Goal: Task Accomplishment & Management: Complete application form

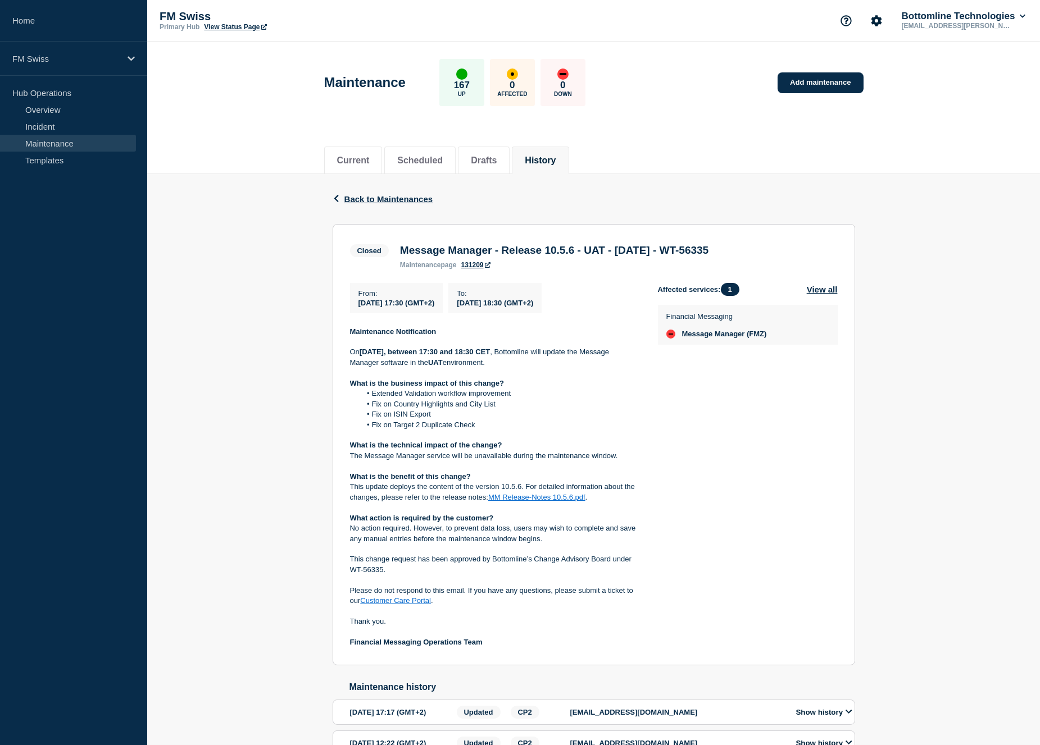
drag, startPoint x: 402, startPoint y: 247, endPoint x: 796, endPoint y: 248, distance: 394.9
click at [796, 248] on div "Closed Message Manager - Release 10.5.6 - UAT - 22/JUL/2025 - WT-56335 maintena…" at bounding box center [594, 256] width 488 height 28
copy h3 "Message Manager - Release 10.5.6 - UAT - [DATE] - WT-56335"
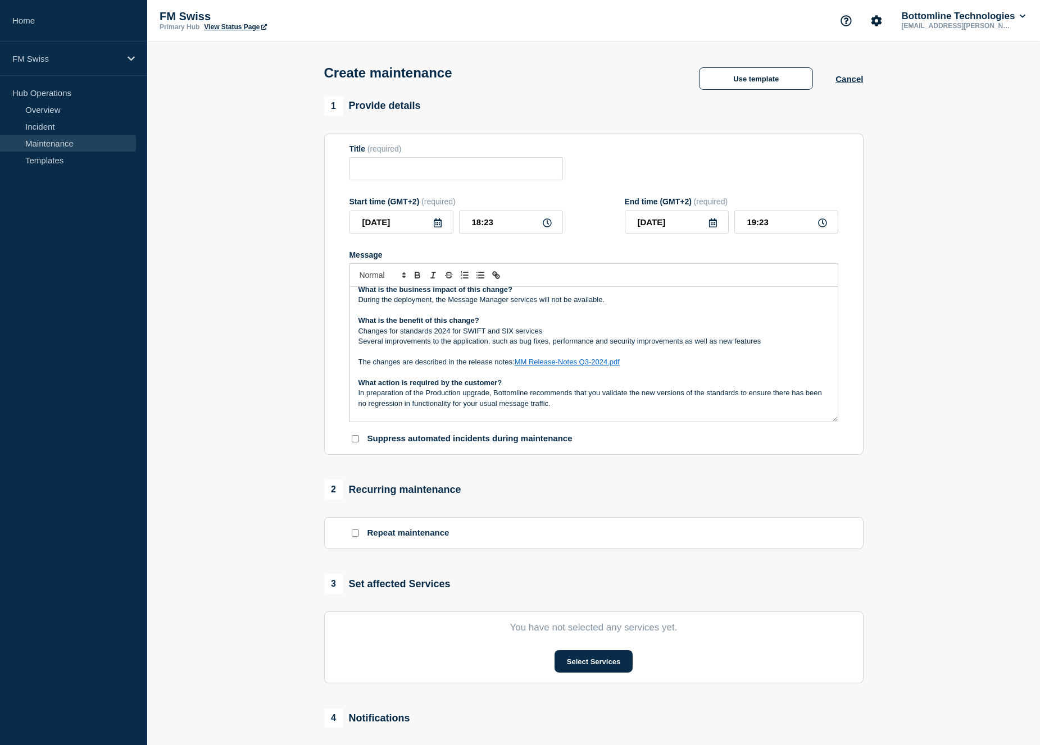
scroll to position [229, 0]
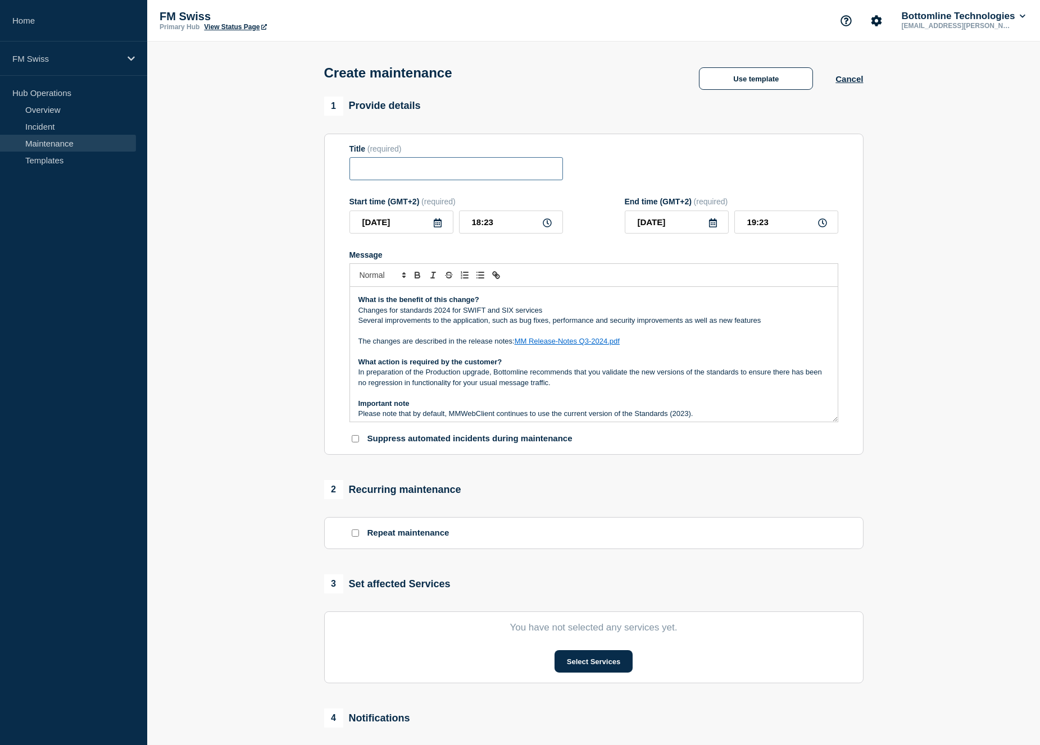
click at [376, 172] on input "Title" at bounding box center [455, 168] width 213 height 23
paste input "Message Manager - Release 10.5.6 - UAT - [DATE] - WT-56335"
click at [418, 171] on input "Message Manager - Release 10.5.6 - UAT - 22/JUL/2025 - WT-56335" at bounding box center [455, 168] width 213 height 23
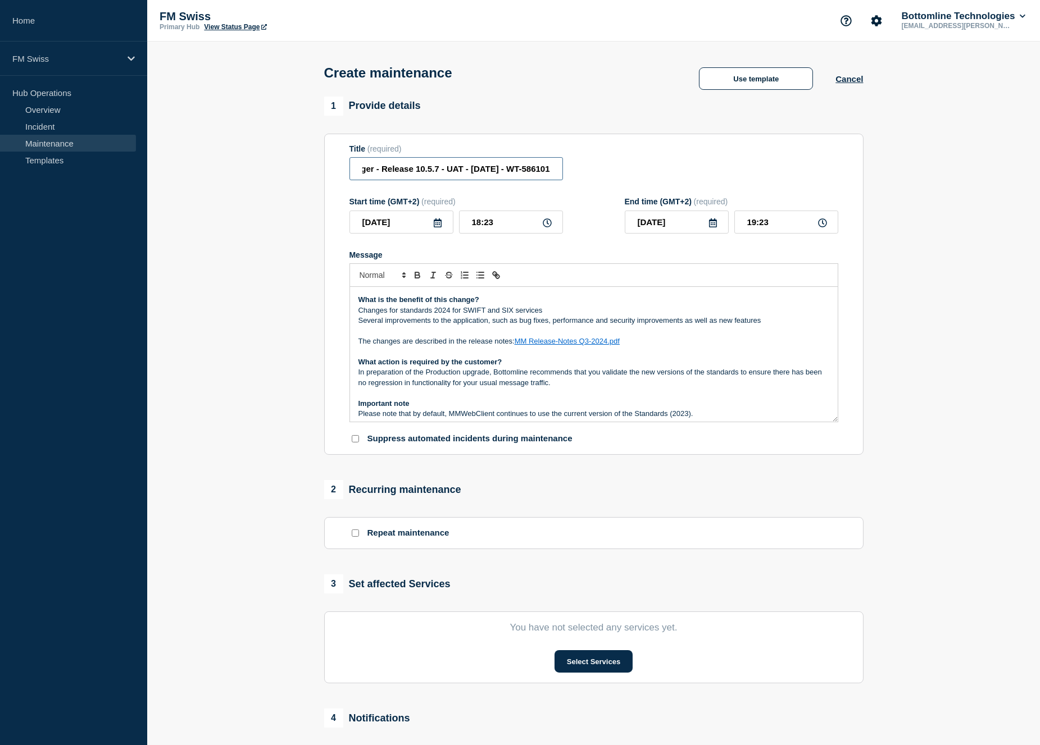
type input "Message Manager - Release 10.5.7 - UAT - 16/Sept/2025 - WT-586101"
click at [440, 227] on icon at bounding box center [437, 223] width 9 height 9
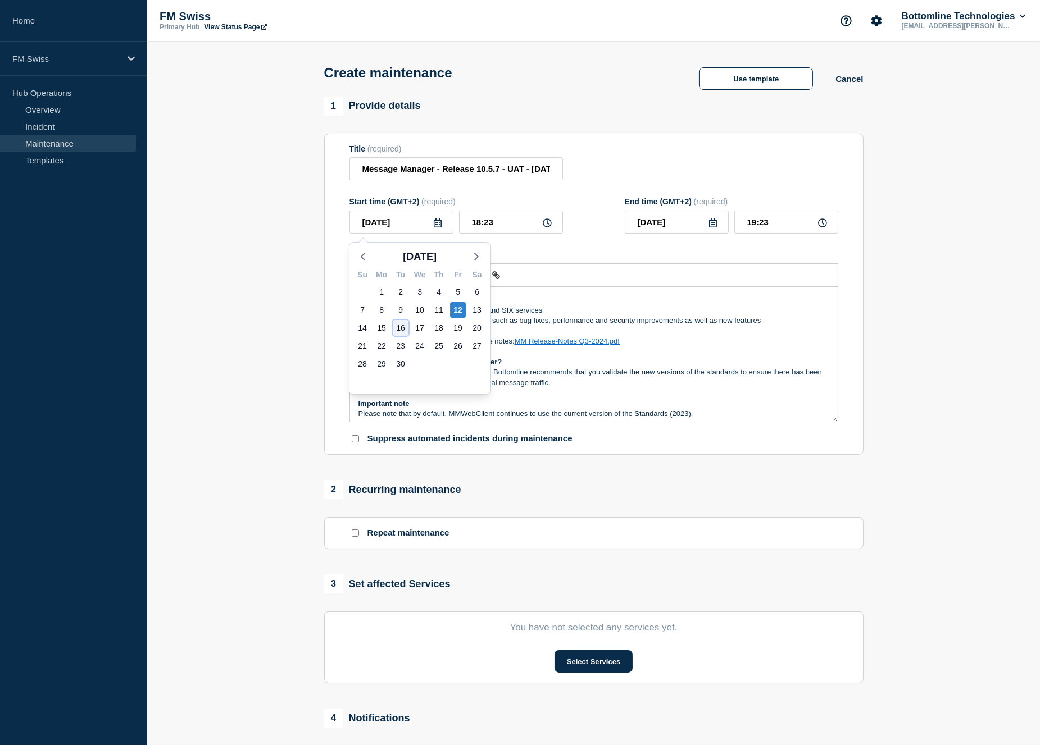
click at [401, 331] on div "16" at bounding box center [401, 328] width 16 height 16
type input "2025-09-16"
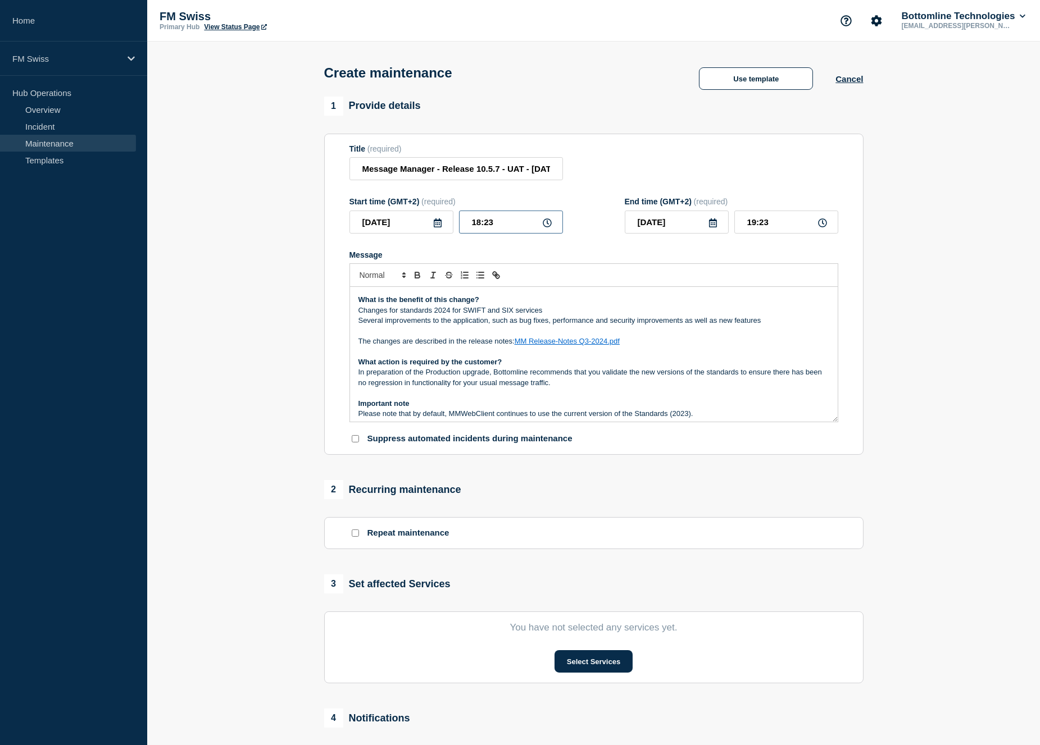
drag, startPoint x: 485, startPoint y: 227, endPoint x: 496, endPoint y: 222, distance: 12.1
click at [496, 222] on input "18:23" at bounding box center [511, 222] width 104 height 23
type input "18:00"
type input "19:00"
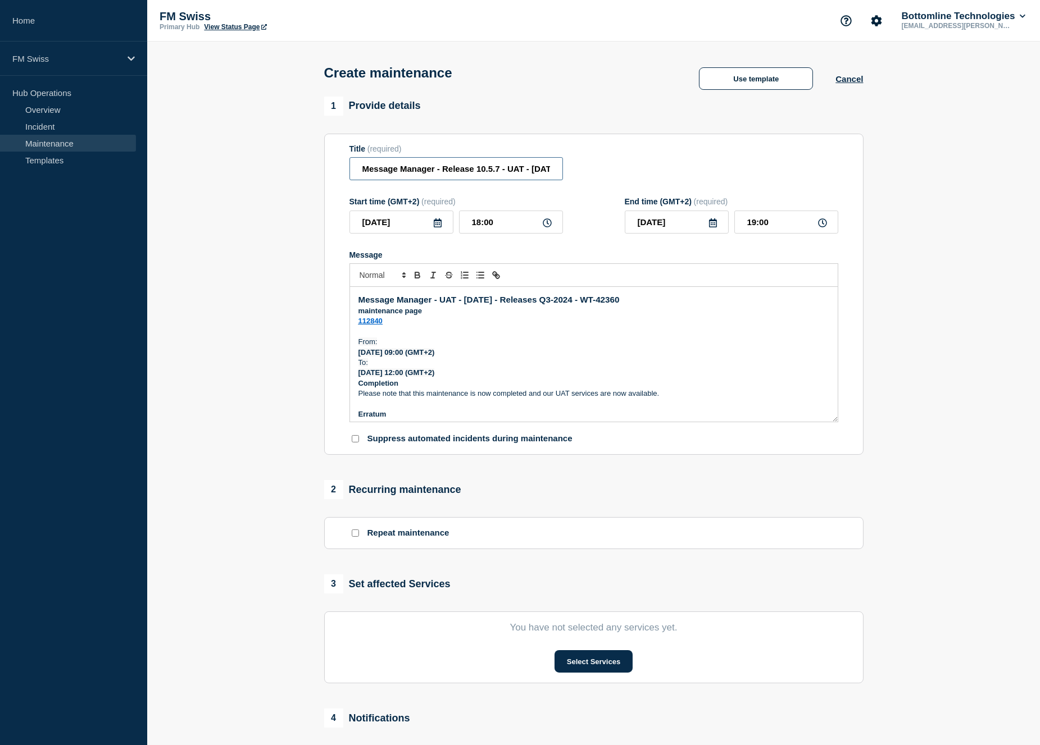
click at [448, 175] on input "Message Manager - Release 10.5.7 - UAT - 16/Sept/2025 - WT-586101" at bounding box center [455, 168] width 213 height 23
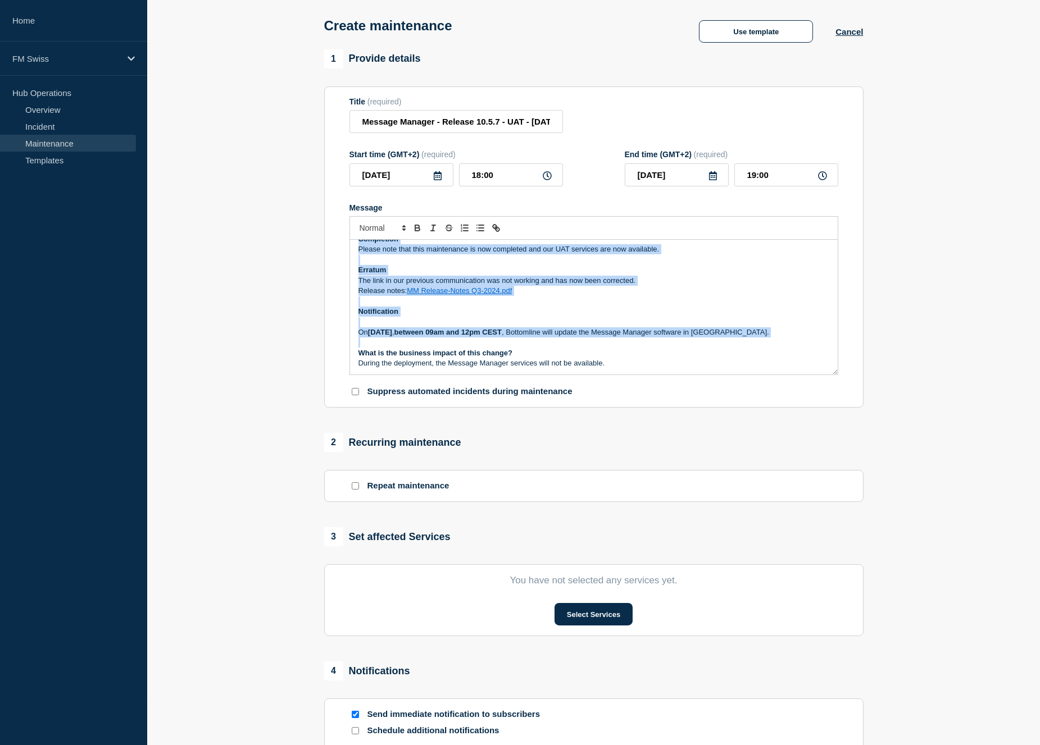
scroll to position [104, 0]
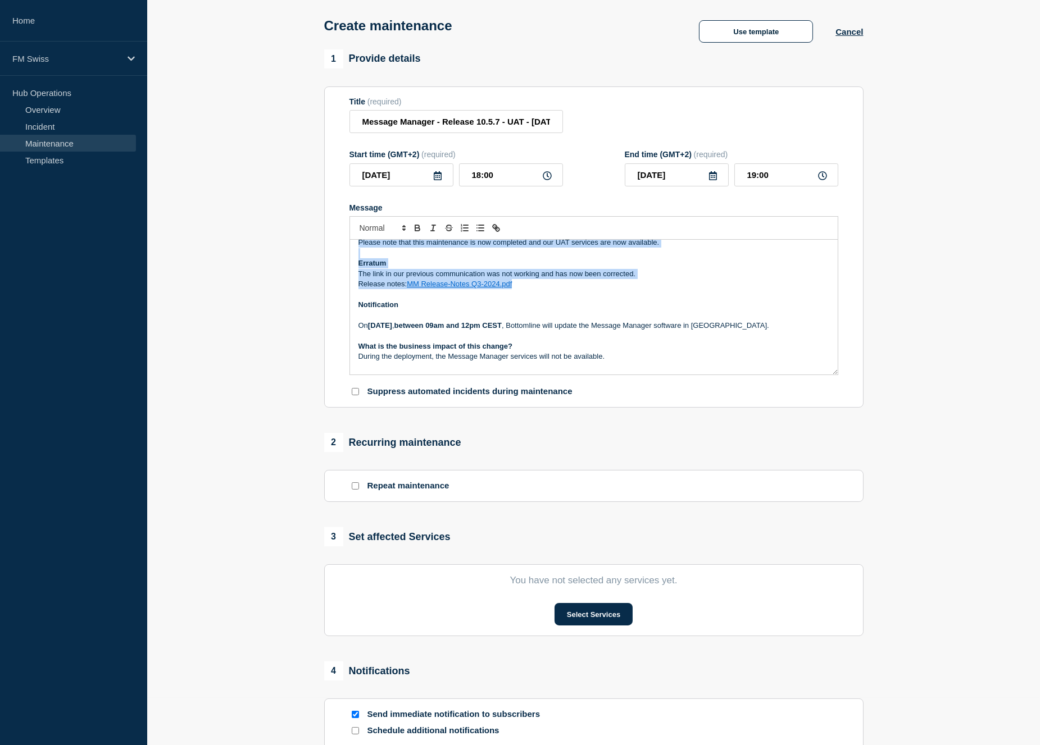
drag, startPoint x: 358, startPoint y: 256, endPoint x: 531, endPoint y: 291, distance: 177.0
click at [531, 291] on div "Message Manager - UAT - 27/AUG/2024 - Releases Q3-2024 - WT-42360 maintenance p…" at bounding box center [594, 307] width 488 height 135
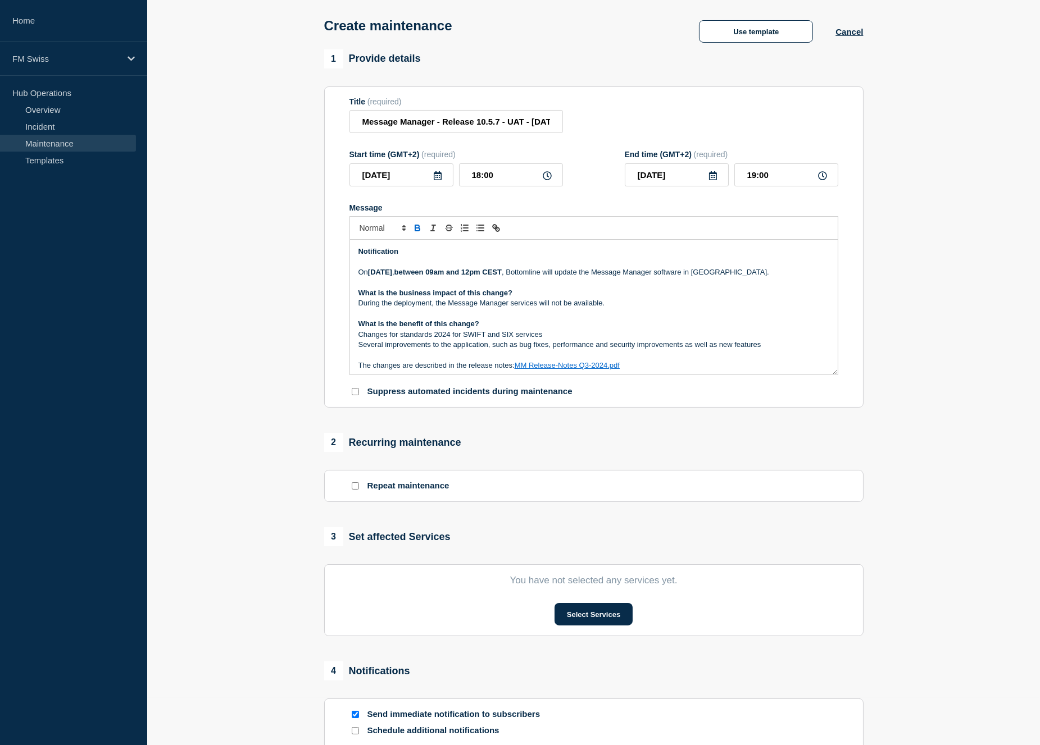
click at [995, 399] on section "1 Provide details Title (required) Message Manager - Release 10.5.7 - UAT - 16/…" at bounding box center [593, 439] width 893 height 780
click at [738, 446] on div "2 Recurring maintenance" at bounding box center [593, 442] width 539 height 19
click at [434, 176] on icon at bounding box center [438, 175] width 8 height 9
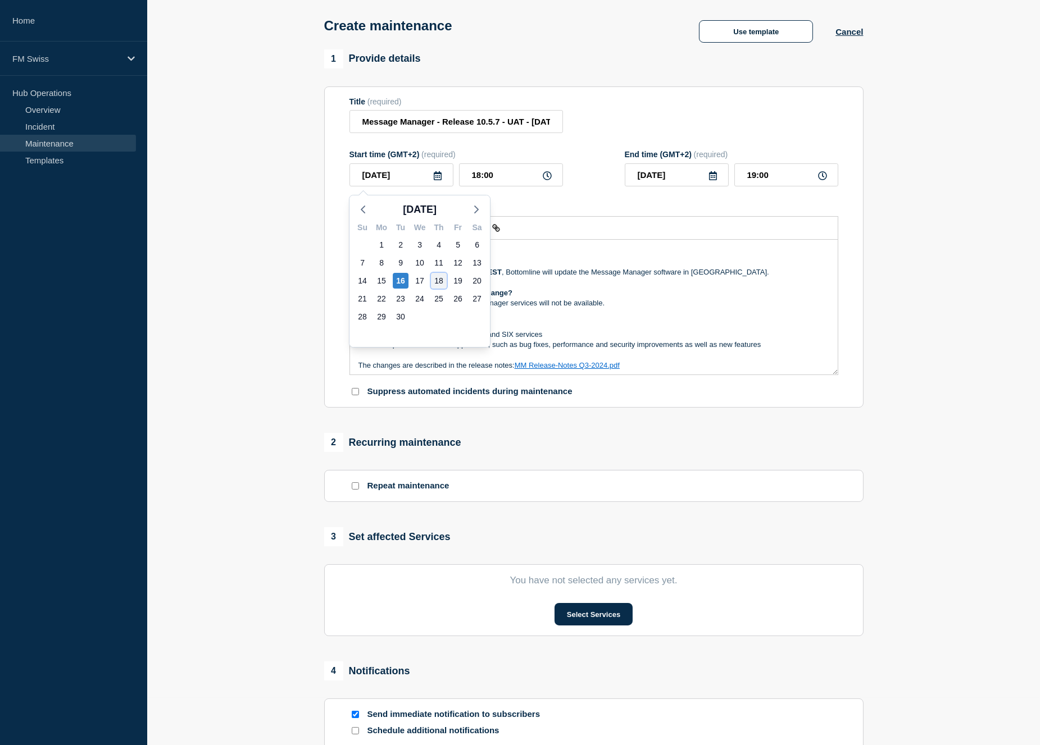
click at [442, 278] on div "18" at bounding box center [439, 281] width 16 height 16
type input "[DATE]"
click at [392, 274] on strong "Tuesday 27th August 2024" at bounding box center [380, 272] width 24 height 8
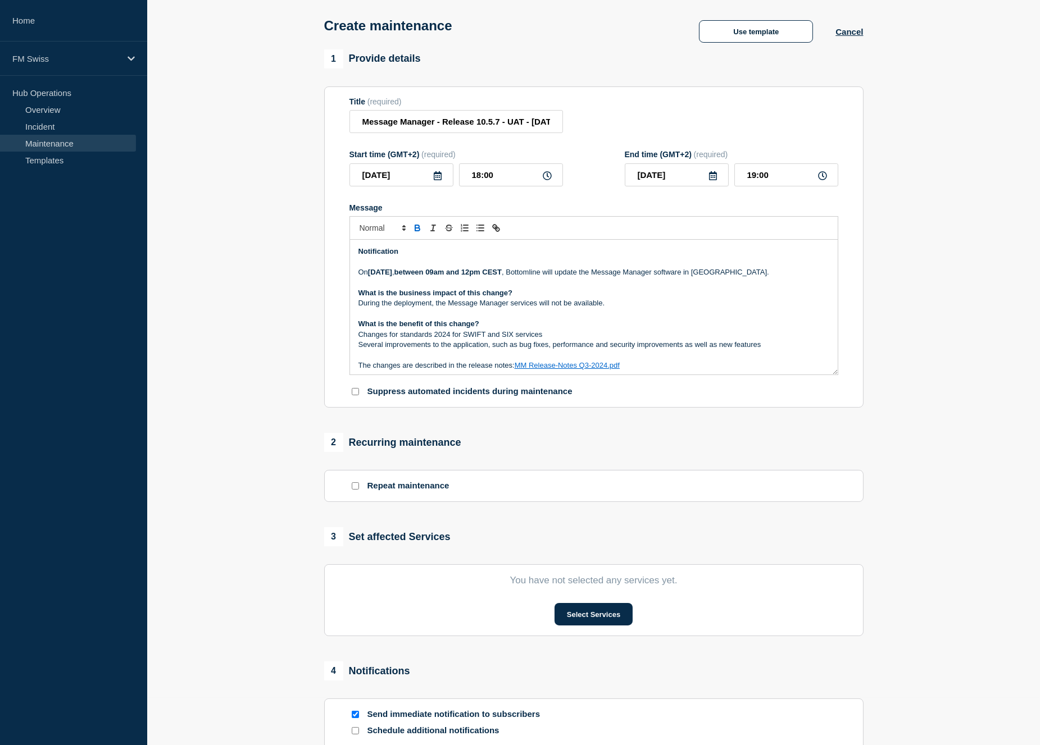
click at [392, 274] on strong "Tuesday 27th August 2024" at bounding box center [380, 272] width 24 height 8
click at [558, 370] on link "MM Release-Notes Q3-2024.pdf" at bounding box center [567, 365] width 105 height 8
click at [606, 389] on link at bounding box center [593, 385] width 26 height 8
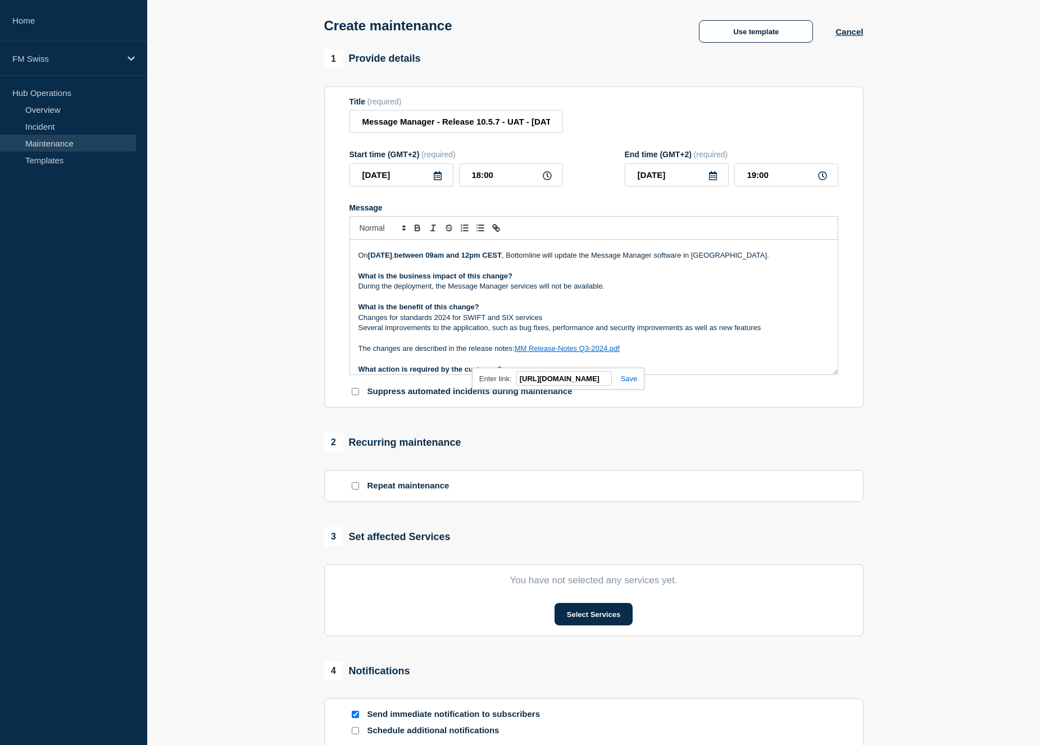
scroll to position [20, 0]
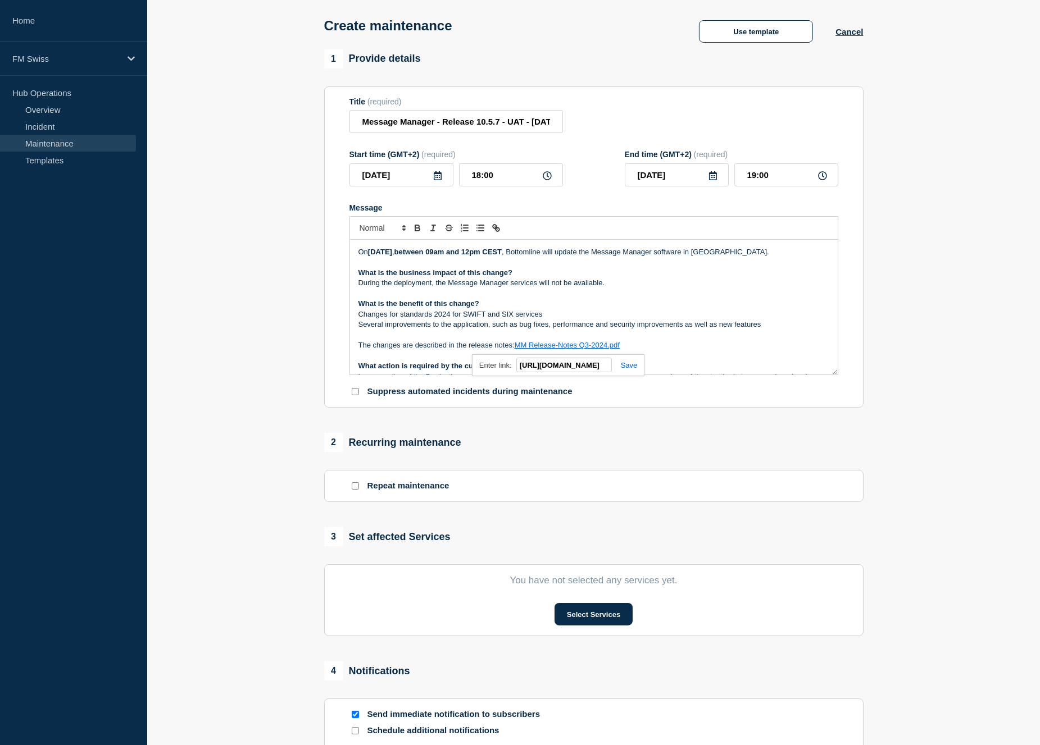
click at [554, 345] on link "MM Release-Notes Q3-2024.pdf" at bounding box center [567, 345] width 105 height 8
click at [631, 363] on div "https://bottomline.thruinc.net/Publishing/Link.aspx?LinkID=0LJMGNVEEG5KP https:…" at bounding box center [551, 364] width 187 height 21
click at [606, 366] on link at bounding box center [593, 365] width 26 height 8
paste input "Q1SRHIDM4GXW"
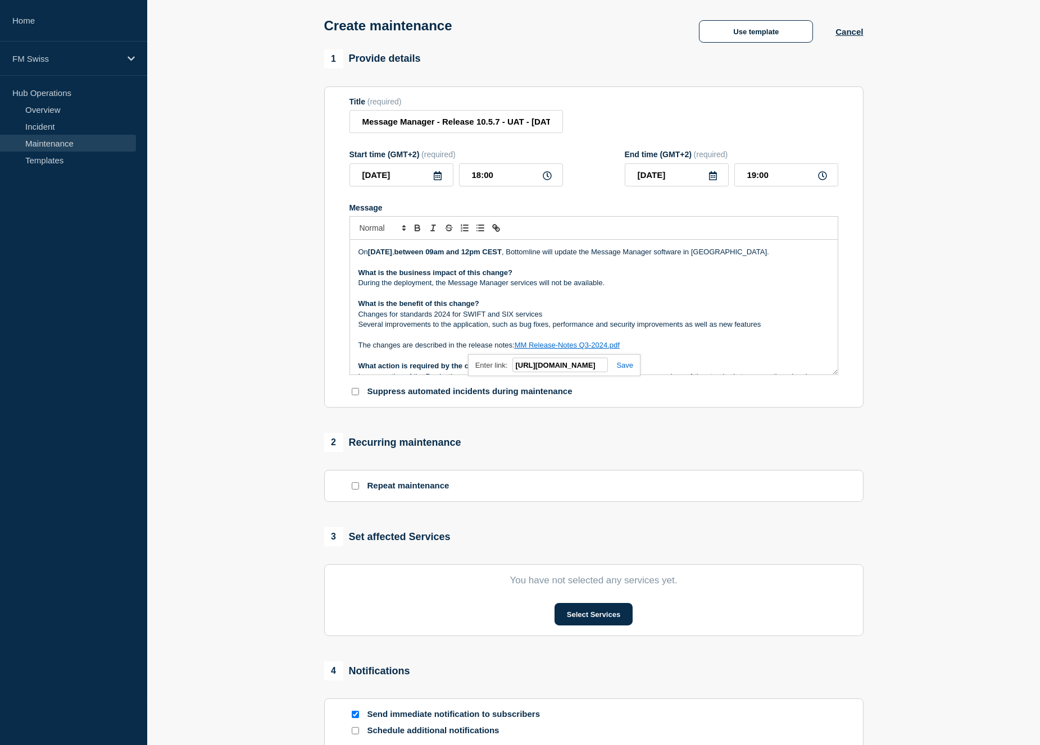
click at [625, 368] on link at bounding box center [621, 365] width 26 height 8
click at [586, 344] on link "MM Release-Notes Q3-2024.pdf" at bounding box center [567, 345] width 105 height 8
drag, startPoint x: 518, startPoint y: 345, endPoint x: 619, endPoint y: 344, distance: 100.6
click at [619, 344] on link "MM Release-Notes Q3-2024.pdf" at bounding box center [567, 345] width 105 height 8
click at [602, 354] on p "Message" at bounding box center [593, 356] width 471 height 10
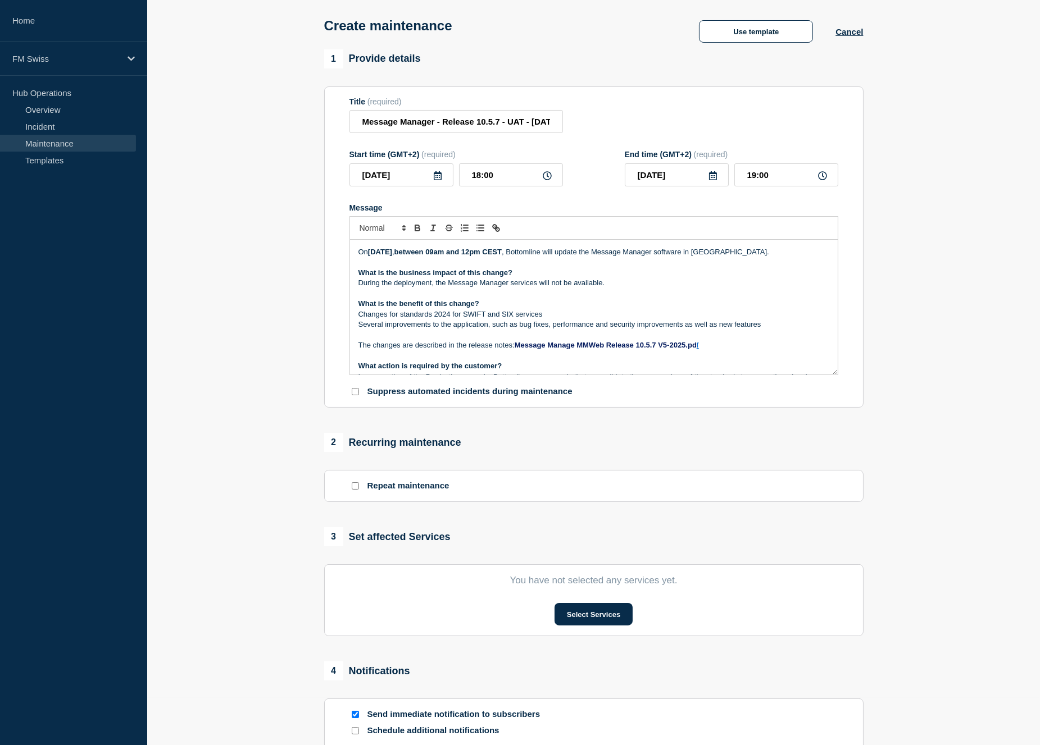
click at [520, 348] on strong "Message Manage MMWeb Release 10.5.7 V5-2025.pd" at bounding box center [606, 345] width 182 height 8
drag, startPoint x: 520, startPoint y: 348, endPoint x: 698, endPoint y: 345, distance: 177.5
click at [697, 345] on strong "Message Manage MMWeb Release 10.5.7 V5-2025.pd" at bounding box center [606, 345] width 182 height 8
drag, startPoint x: 571, startPoint y: 344, endPoint x: 567, endPoint y: 358, distance: 14.0
click at [567, 358] on p "Message" at bounding box center [593, 356] width 471 height 10
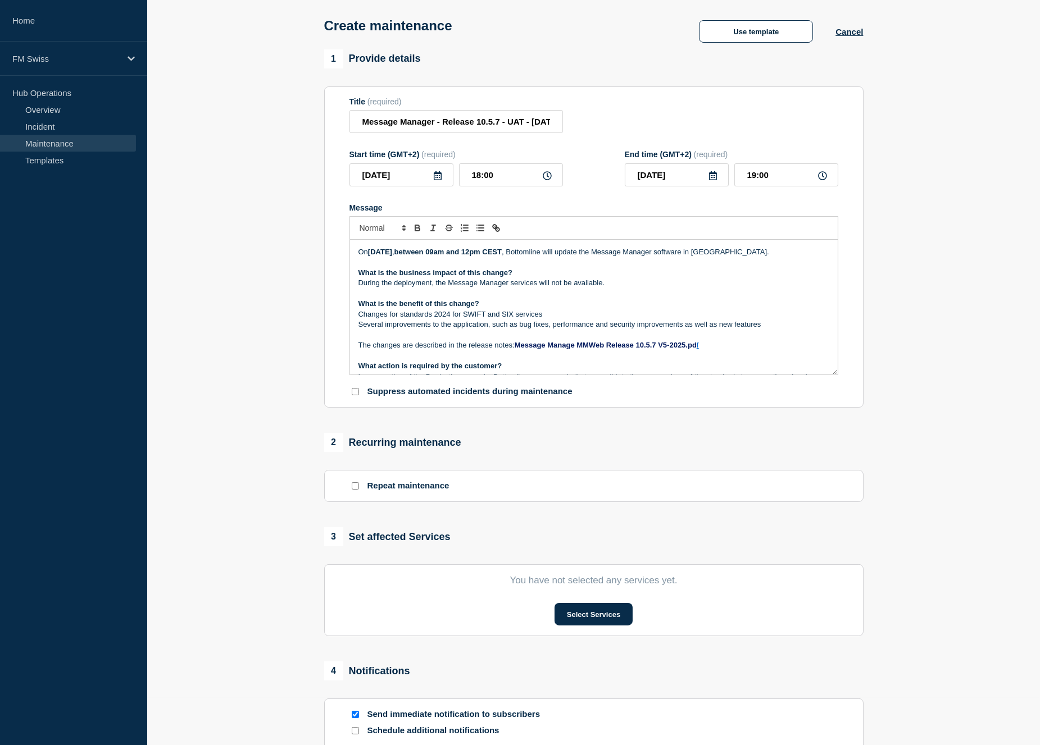
click at [568, 345] on strong "Message Manage MMWeb Release 10.5.7 V5-2025.pd" at bounding box center [606, 345] width 182 height 8
click at [526, 349] on strong "Message Manage MMWeb Release 10.5.7 V5-2025.pd" at bounding box center [606, 345] width 182 height 8
drag, startPoint x: 526, startPoint y: 349, endPoint x: 695, endPoint y: 347, distance: 169.1
click at [695, 347] on strong "Message Manage MMWeb Release 10.5.7 V5-2025.pd" at bounding box center [606, 345] width 182 height 8
click at [495, 233] on icon "Toggle link" at bounding box center [496, 228] width 10 height 10
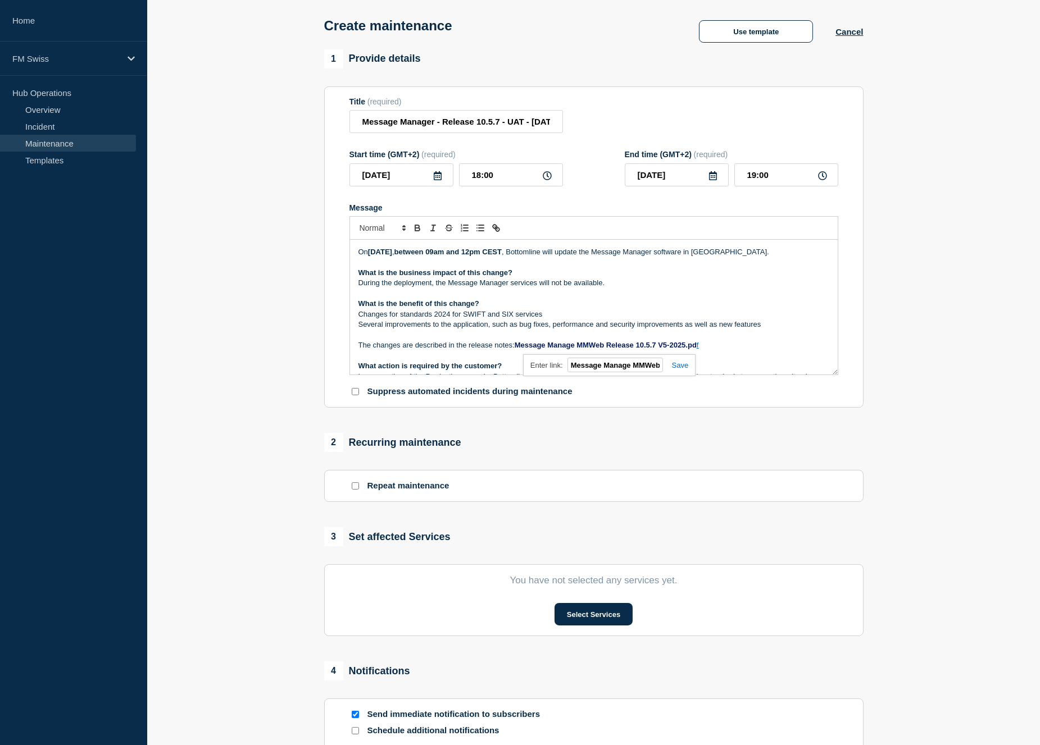
paste input "https://bottomline.thruinc.net/Publishing/Link.aspx?LinkID=0Q1SRHIDM4GXW"
type input "https://bottomline.thruinc.net/Publishing/Link.aspx?LinkID=0Q1SRHIDM4GXW"
click at [677, 367] on link at bounding box center [676, 365] width 26 height 8
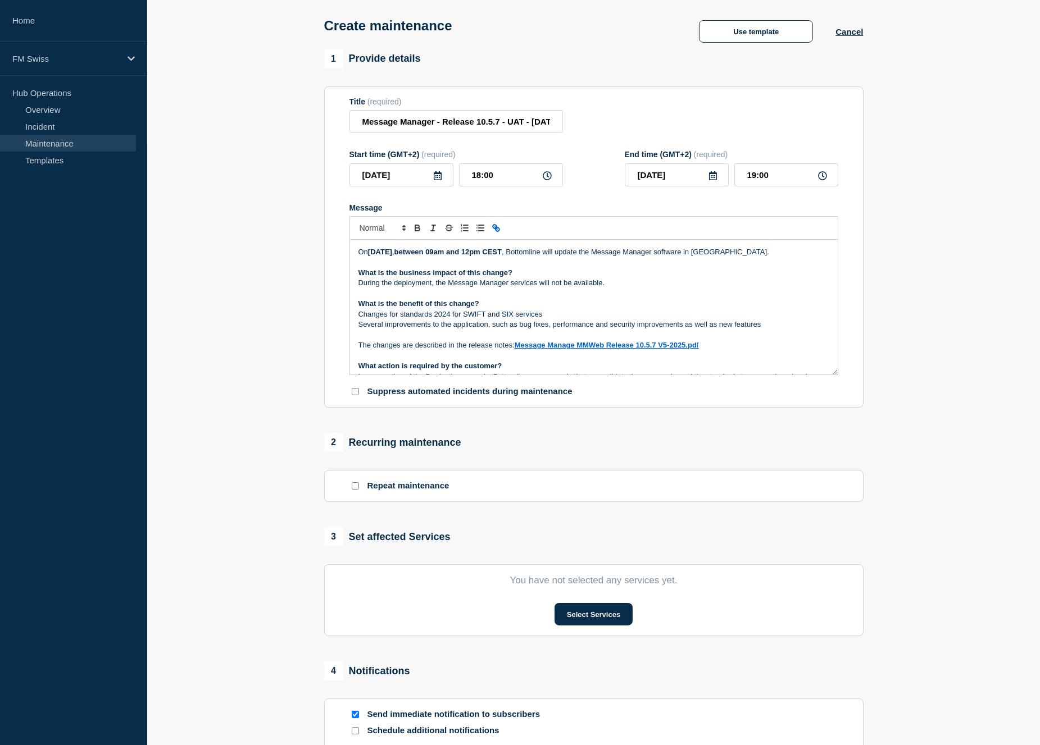
click at [727, 345] on p "The changes are described in the release notes: Message Manage MMWeb Release 10…" at bounding box center [593, 345] width 471 height 10
click at [629, 361] on p "Message" at bounding box center [593, 356] width 471 height 10
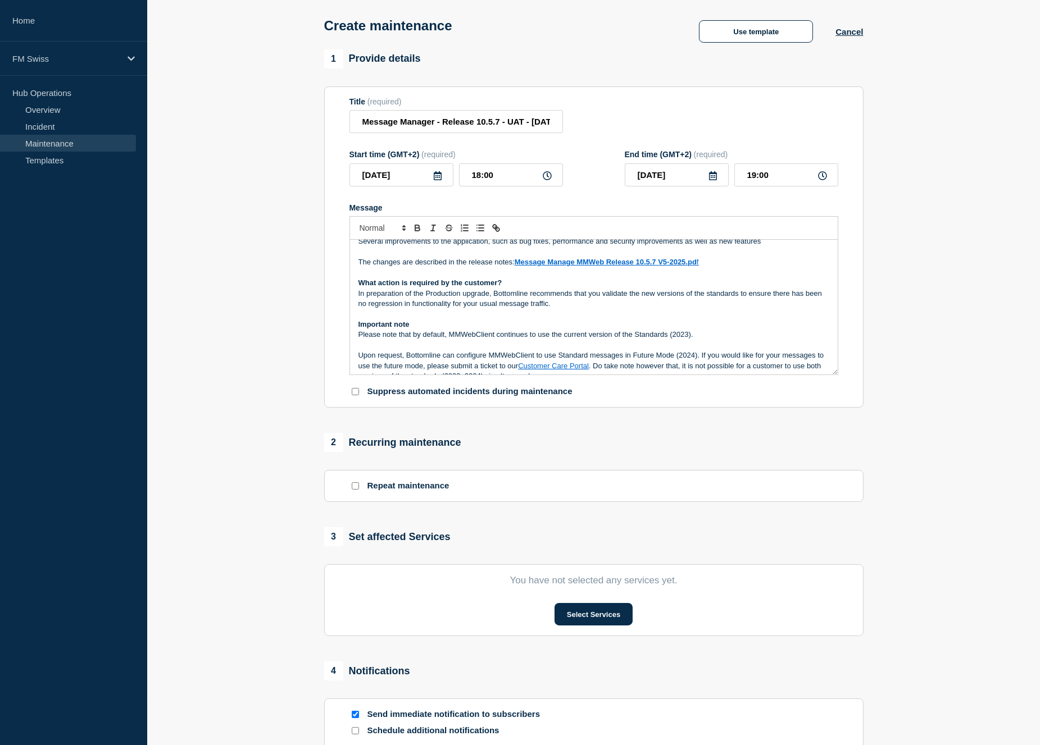
scroll to position [125, 0]
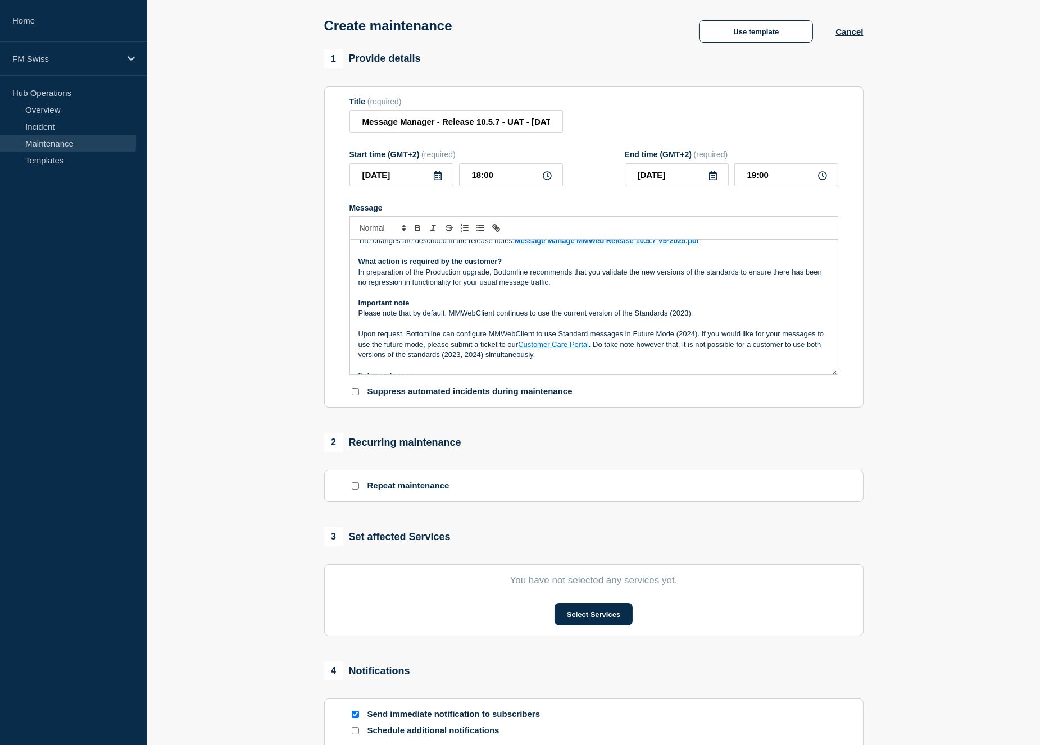
click at [681, 316] on span "Please note that by default, MMWebClient continues to use the current version o…" at bounding box center [525, 313] width 335 height 8
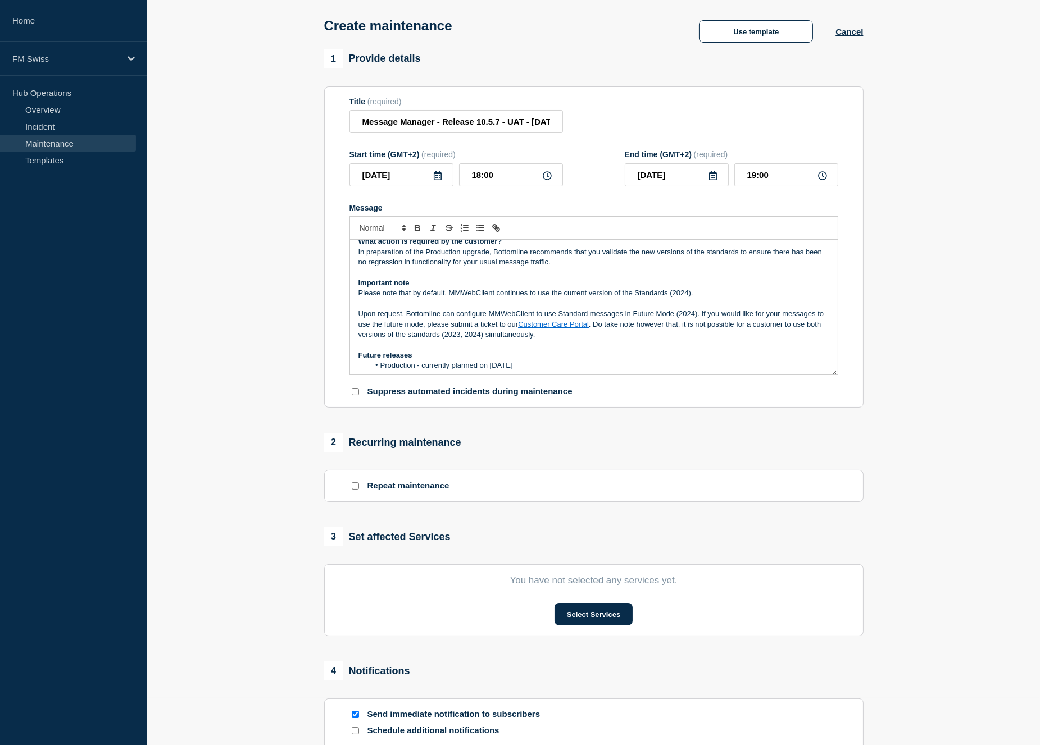
click at [691, 315] on span "Upon request, Bottomline can configure MMWebClient to use Standard messages in …" at bounding box center [591, 318] width 467 height 19
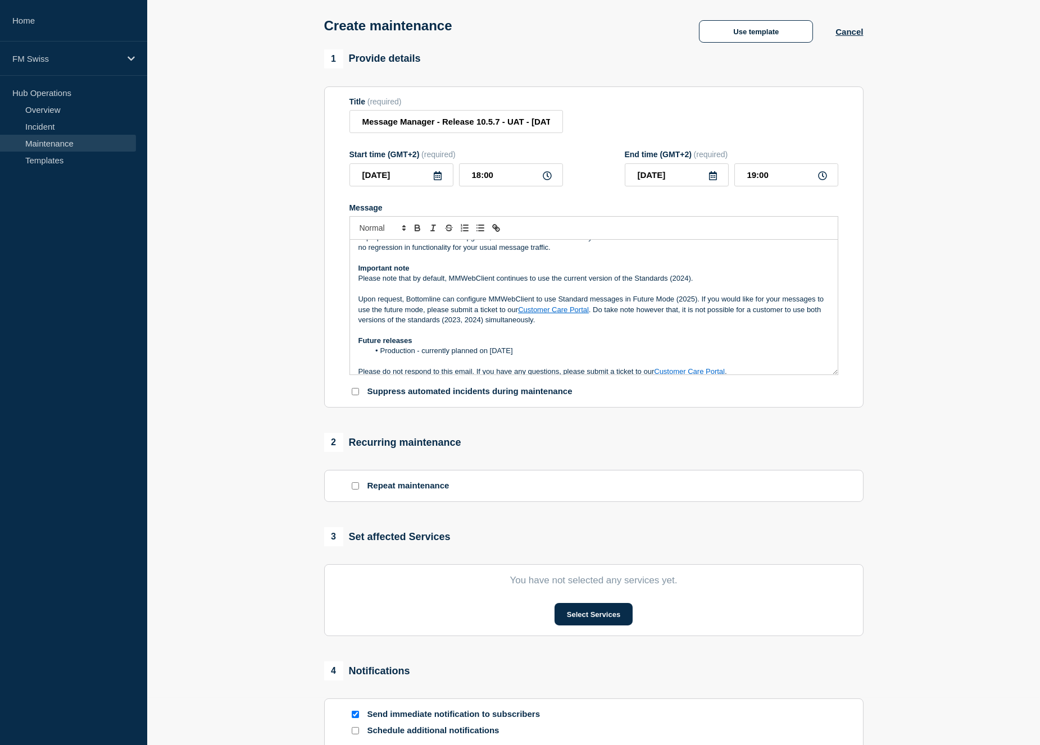
scroll to position [166, 0]
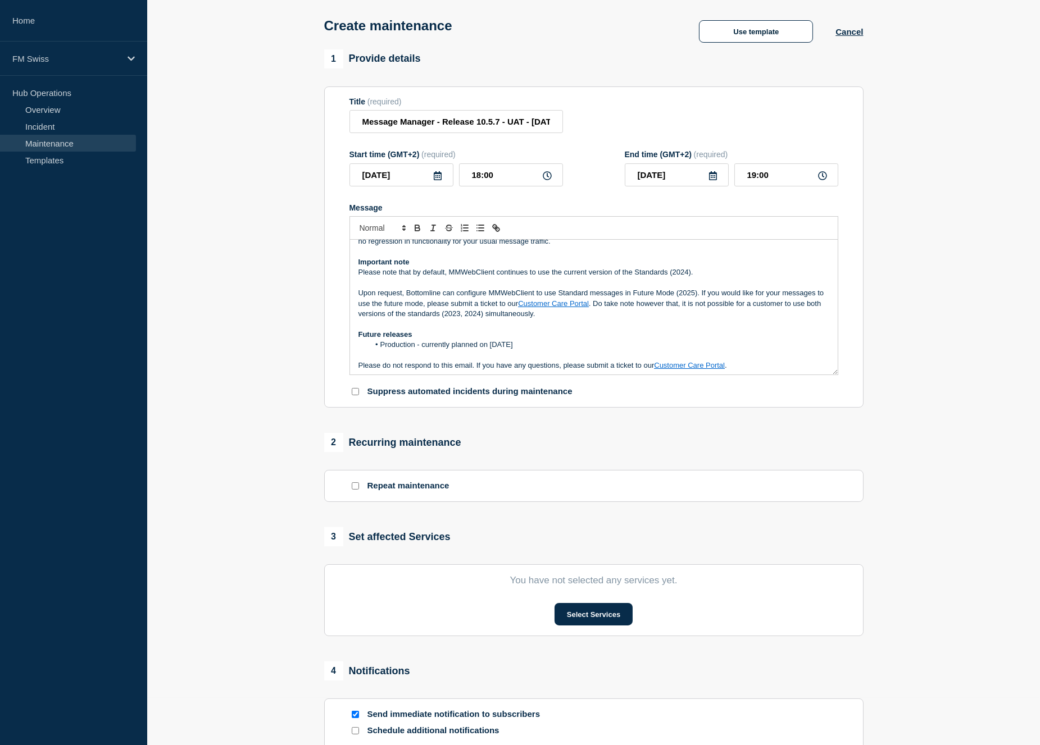
drag, startPoint x: 471, startPoint y: 316, endPoint x: 486, endPoint y: 339, distance: 27.6
click at [471, 317] on span ". Do take note however that, it is not possible for a customer to use both vers…" at bounding box center [590, 308] width 465 height 19
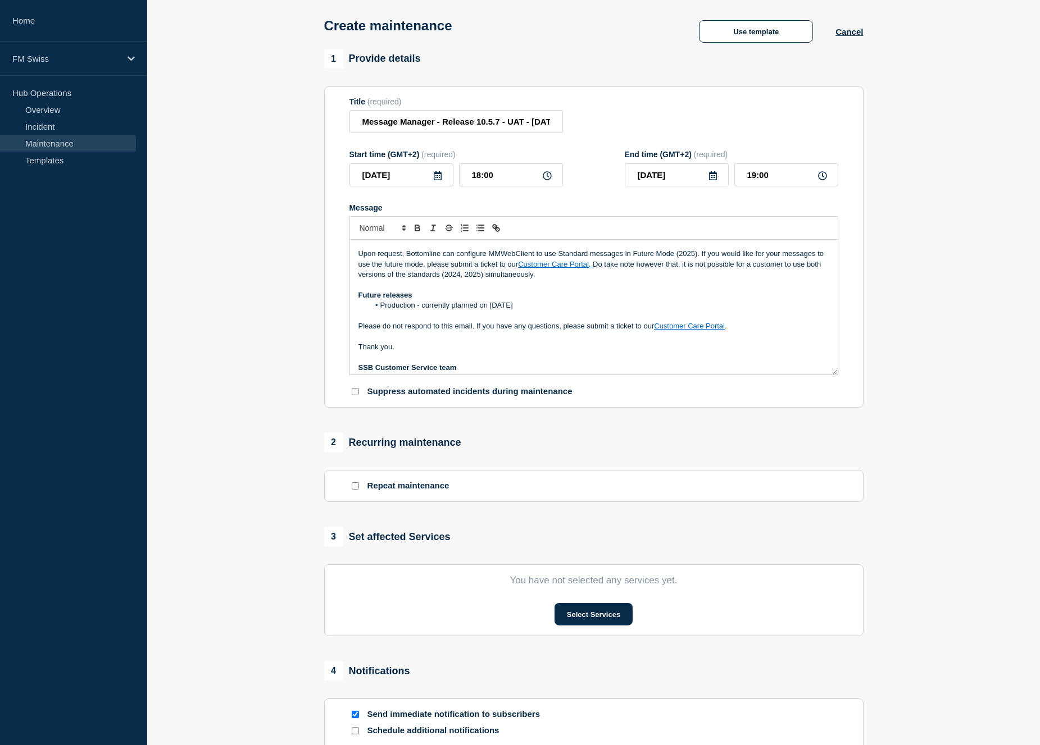
scroll to position [208, 0]
click at [491, 304] on span "Production - currently planned on 07/Sept/2024" at bounding box center [446, 302] width 133 height 8
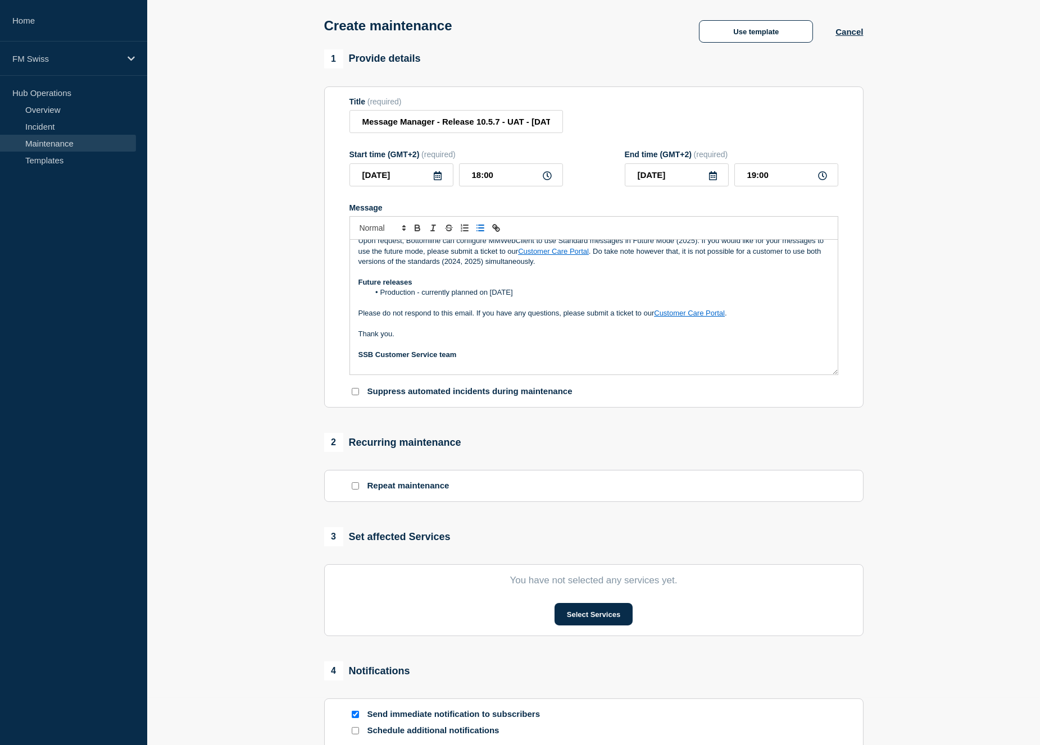
scroll to position [220, 0]
click at [571, 616] on button "Select Services" at bounding box center [593, 614] width 78 height 22
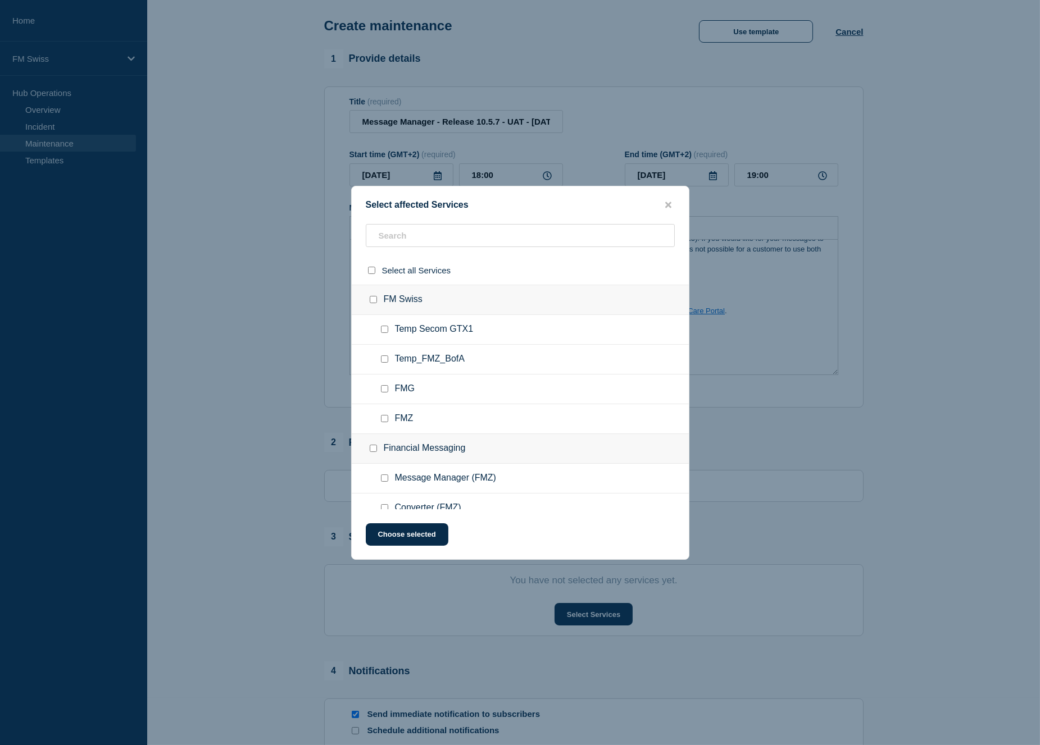
click at [386, 475] on input "Message Manager (FMZ) checkbox" at bounding box center [384, 478] width 7 height 7
checkbox input "true"
click at [462, 237] on input "text" at bounding box center [520, 235] width 309 height 23
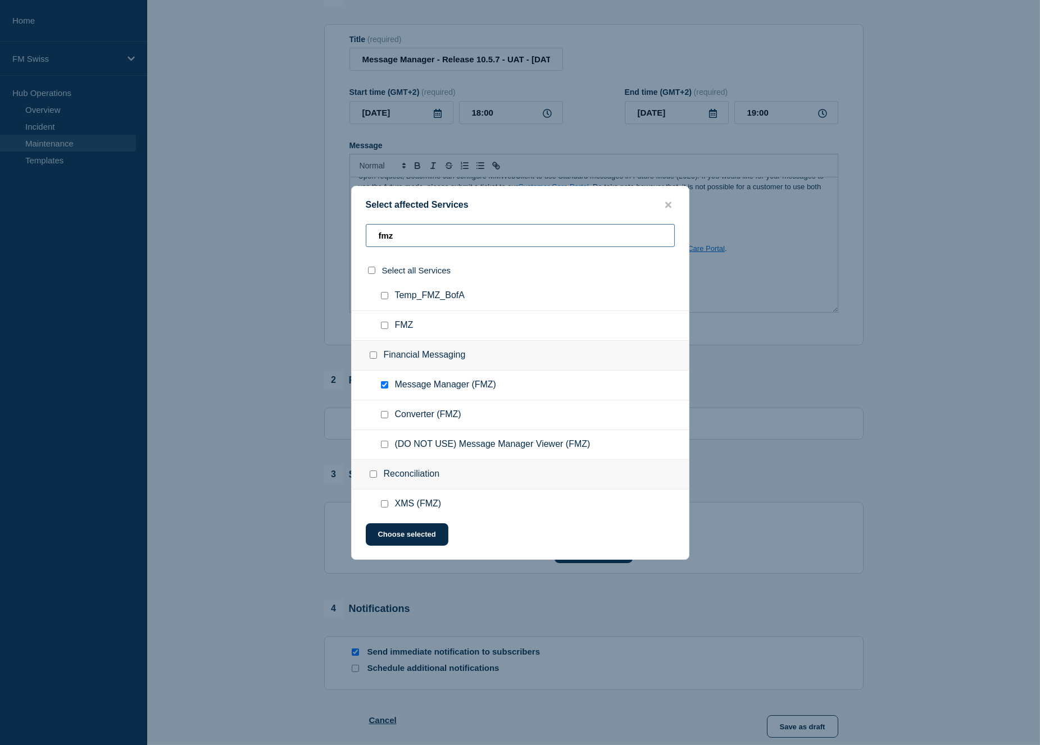
scroll to position [0, 0]
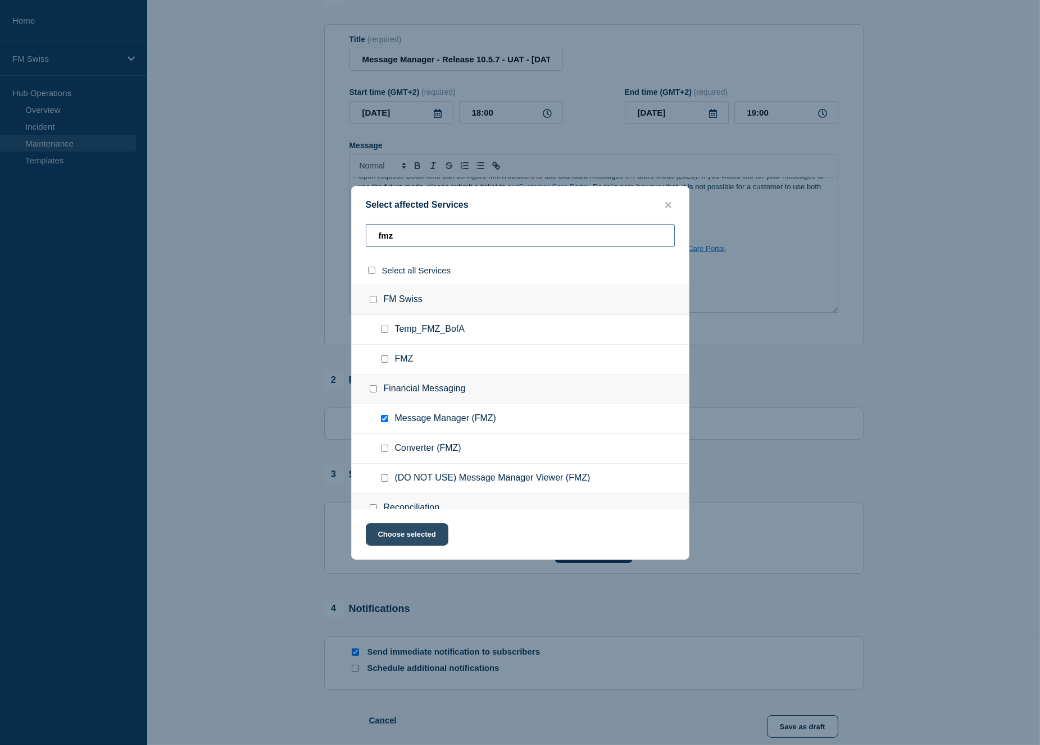
type input "fmz"
click at [418, 537] on button "Choose selected" at bounding box center [407, 535] width 83 height 22
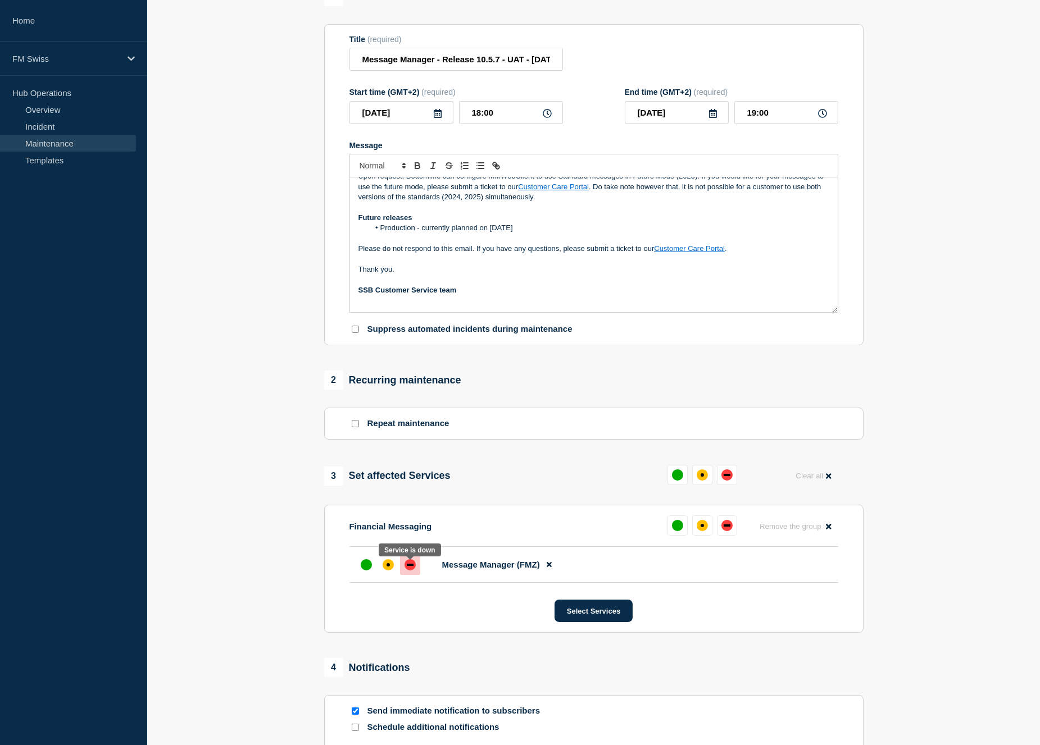
click at [407, 566] on div "down" at bounding box center [410, 565] width 7 height 2
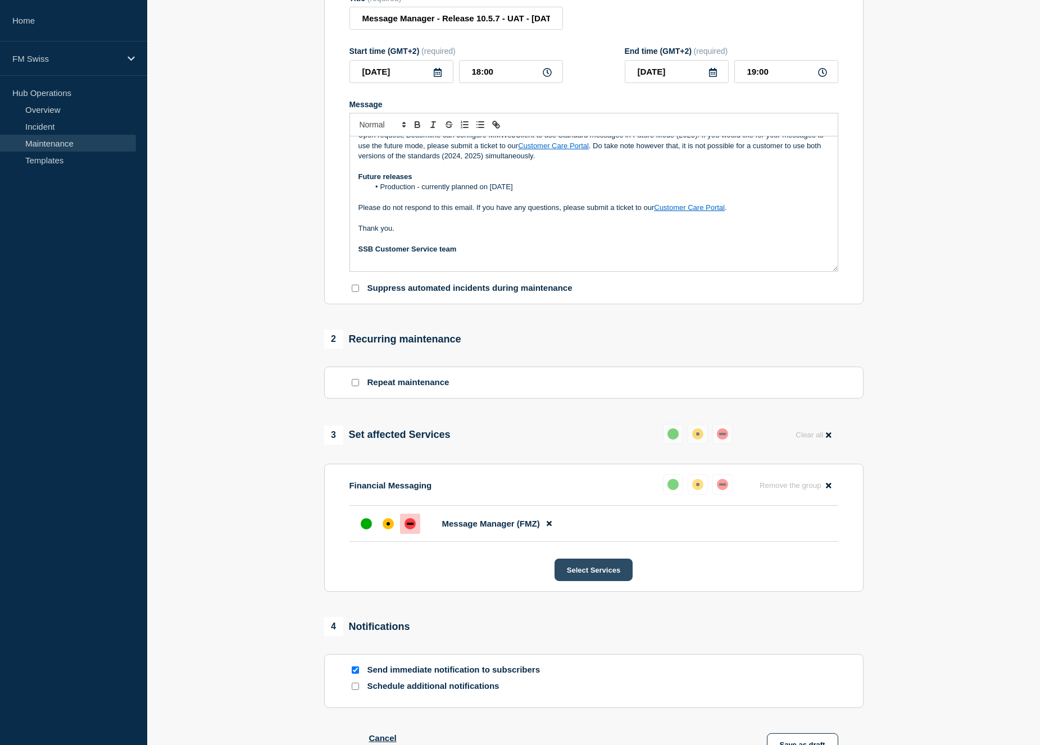
scroll to position [172, 0]
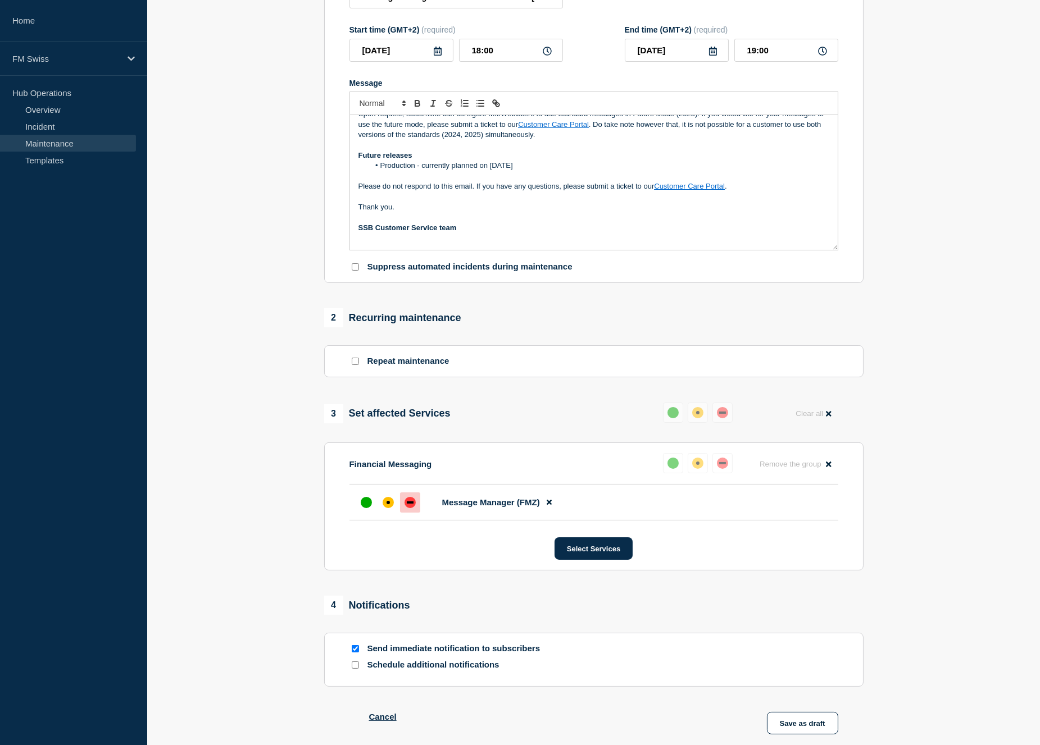
click at [353, 653] on input "Send immediate notification to subscribers" at bounding box center [355, 648] width 7 height 7
checkbox input "false"
click at [805, 723] on button "Save as draft" at bounding box center [802, 723] width 71 height 22
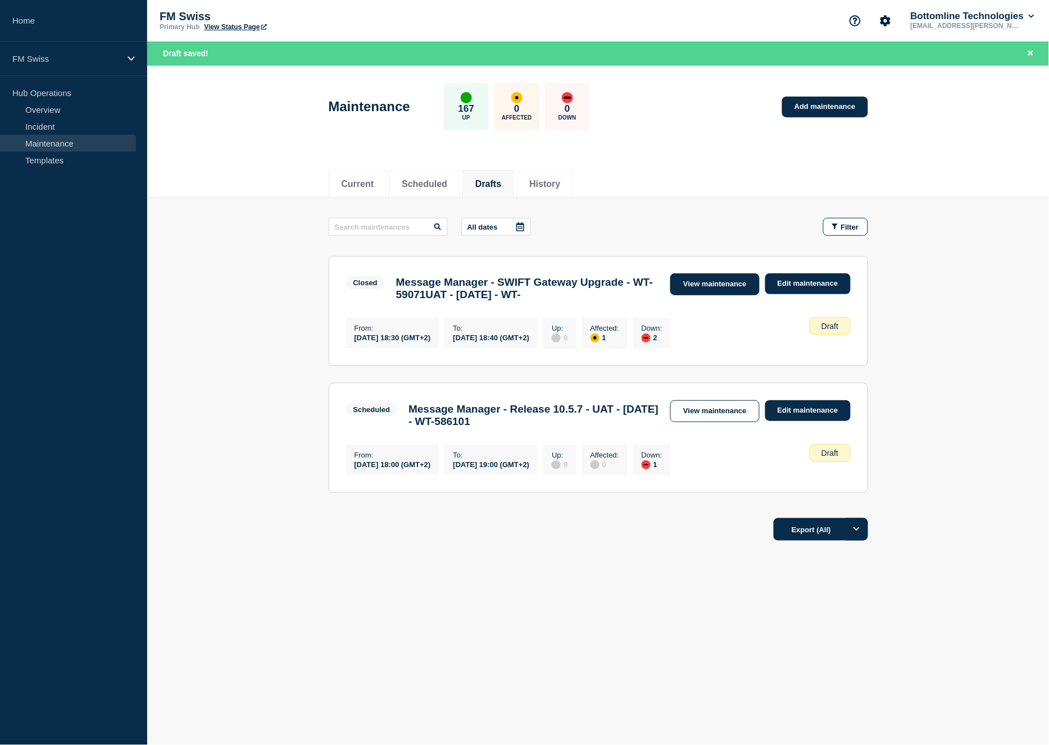
click at [698, 293] on link "View maintenance" at bounding box center [714, 285] width 89 height 22
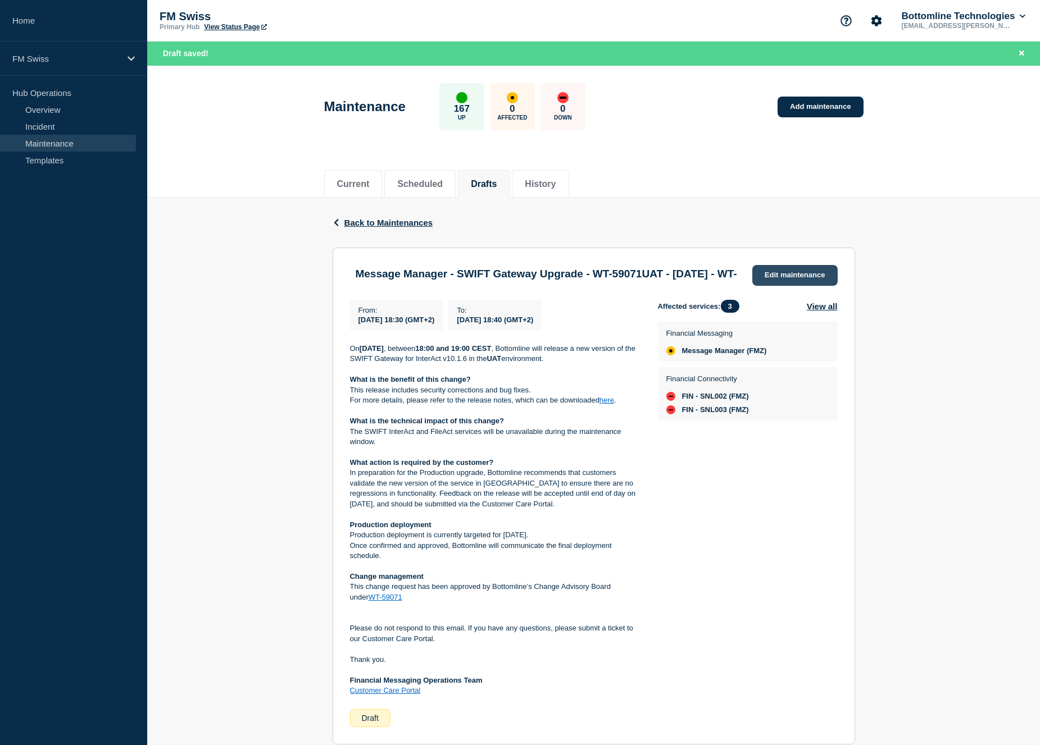
click at [788, 270] on link "Edit maintenance" at bounding box center [794, 275] width 85 height 21
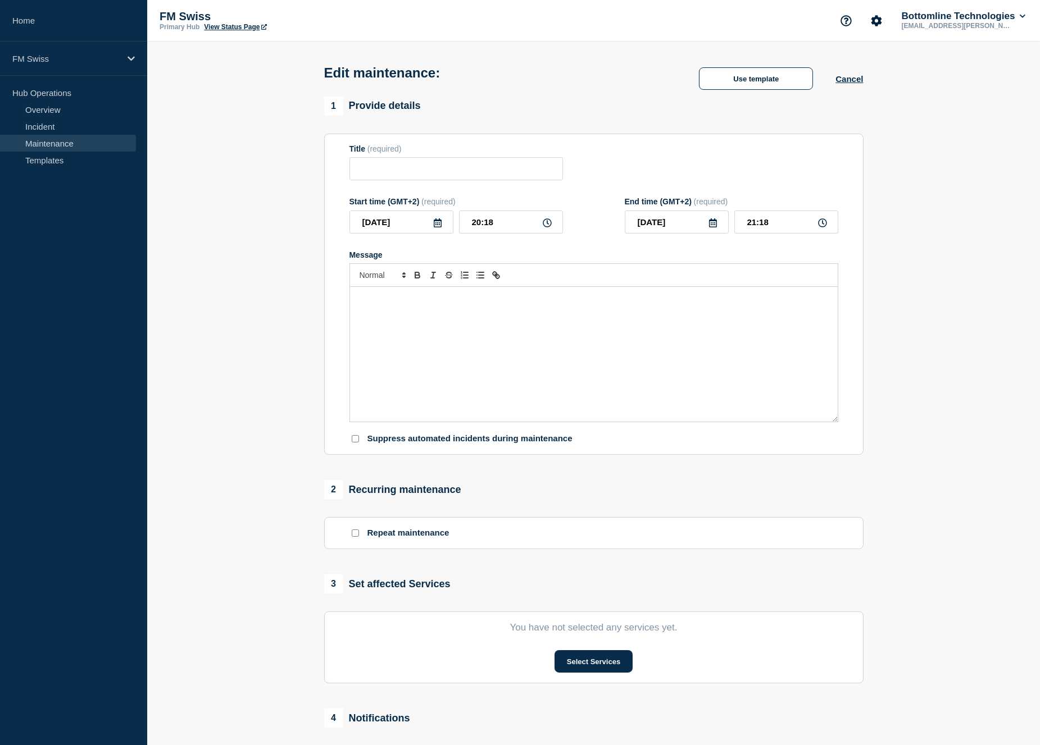
type input "Message Manager - SWIFT Gateway Upgrade - WT-59071UAT - 12/SEP/2025 - WT-"
type input "18:30"
type input "18:40"
checkbox input "false"
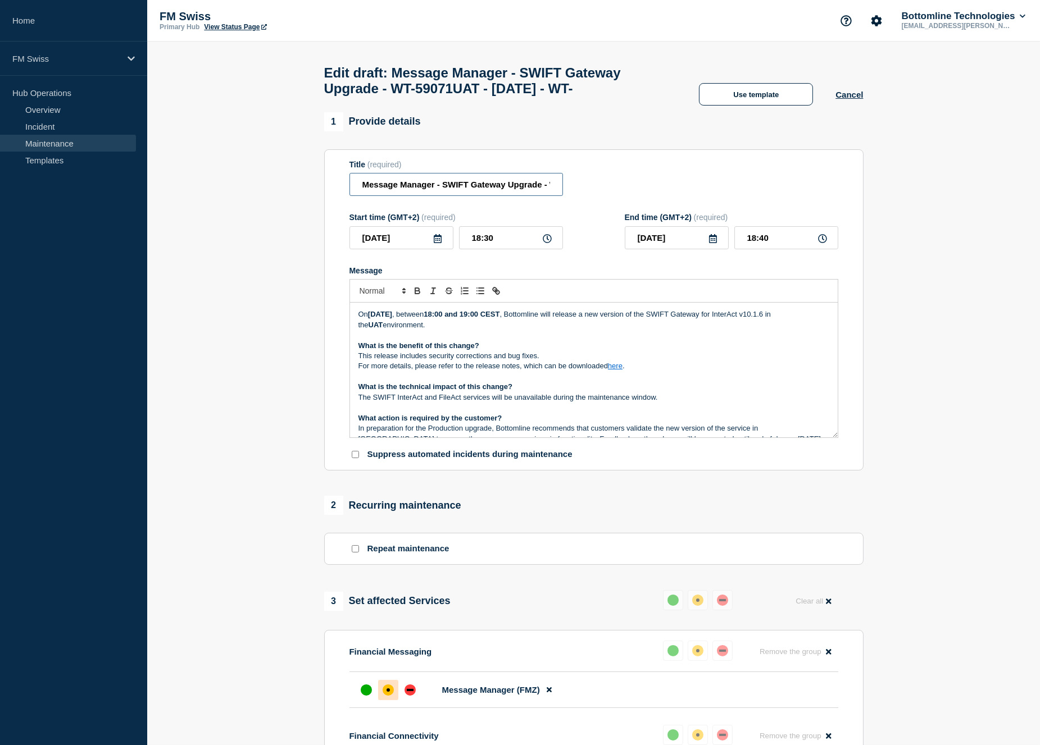
click at [532, 194] on input "Message Manager - SWIFT Gateway Upgrade - WT-59071UAT - 12/SEP/2025 - WT-" at bounding box center [455, 184] width 213 height 23
click at [474, 93] on h1 "Edit draft: Message Manager - SWIFT Gateway Upgrade - WT-59071UAT - 12/SEP/2025…" at bounding box center [500, 80] width 353 height 31
click at [470, 95] on h1 "Edit draft: Message Manager - SWIFT Gateway Upgrade - WT-59071UAT - 12/SEP/2025…" at bounding box center [500, 80] width 353 height 31
click at [491, 196] on input "Message Manager - SWIFT Gateway Upgrade - WT-59071UAT - 12/SEP/2025 - WT-5861" at bounding box center [455, 184] width 213 height 23
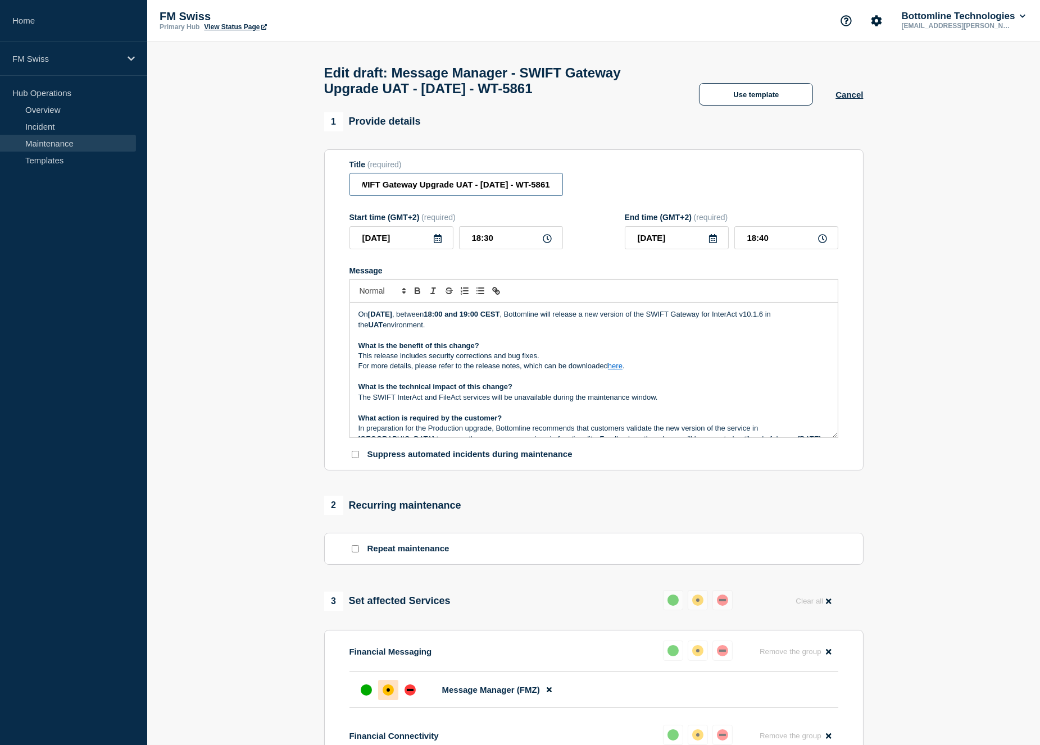
drag, startPoint x: 354, startPoint y: 194, endPoint x: 506, endPoint y: 190, distance: 151.7
click at [506, 190] on input "Message Manager - SWIFT Gateway Upgrade UAT - 12/SEP/2025 - WT-5861" at bounding box center [455, 184] width 213 height 23
paste input "Release 10.5.6 - UAT - 22/JUL/2025 - WT-5633"
drag, startPoint x: 476, startPoint y: 190, endPoint x: 519, endPoint y: 190, distance: 43.3
click at [519, 190] on input "Message Manager - Release 10.5.6 - UAT - 22/JUL/2025 - WT-56335 - WT-5861" at bounding box center [455, 184] width 213 height 23
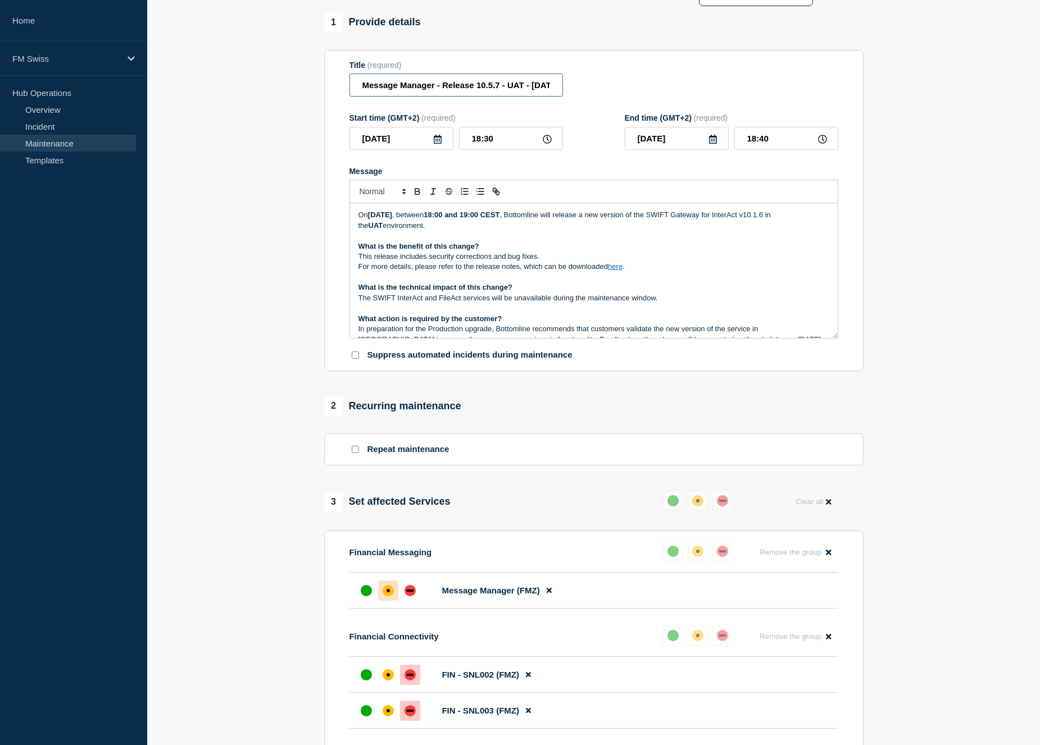
scroll to position [379, 0]
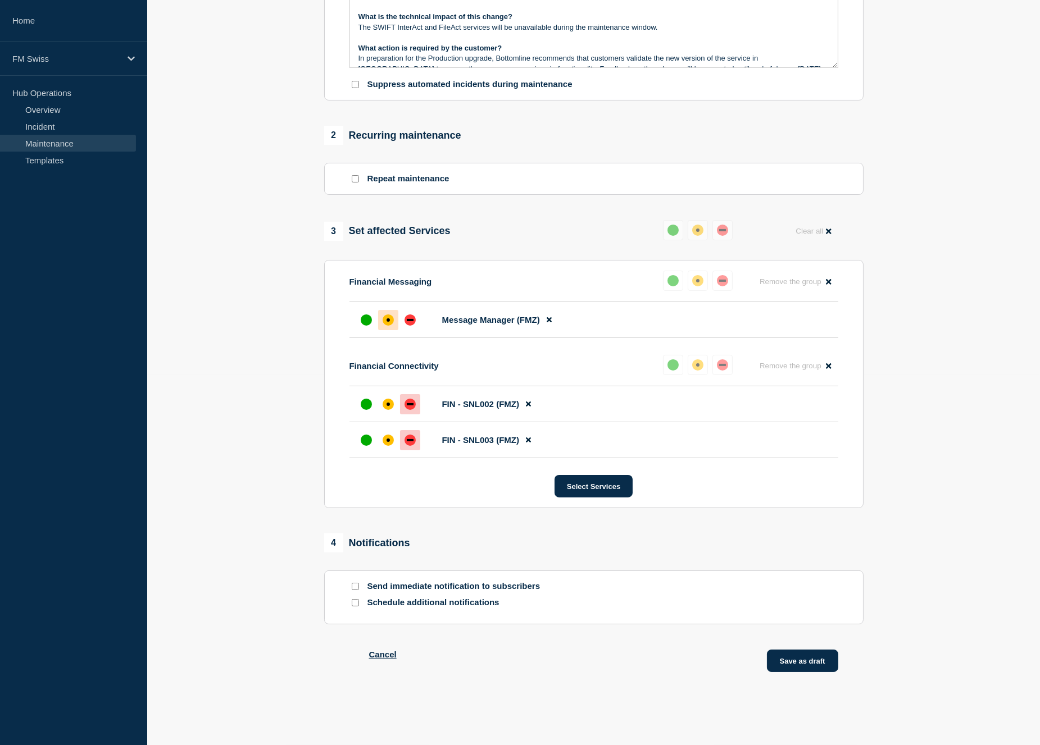
type input "Message Manager - Release 10.5.7 - UAT - 12/Sept/2025 - WT-58610"
click at [795, 656] on button "Save as draft" at bounding box center [802, 661] width 71 height 22
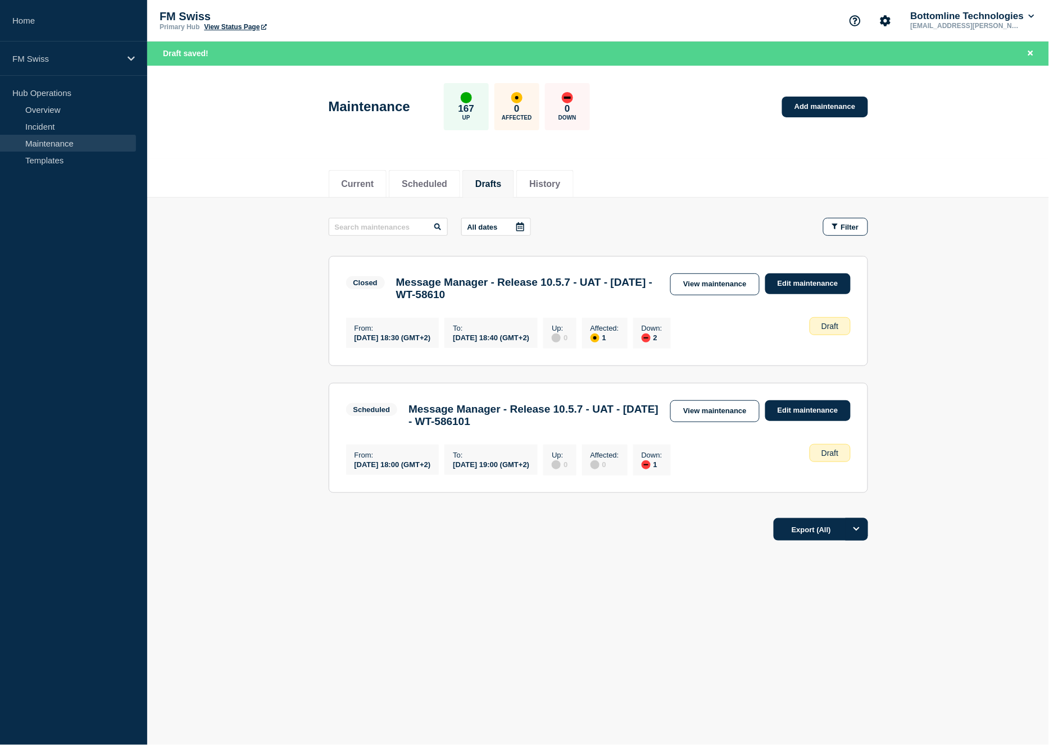
click at [931, 344] on main "All dates Filter Closed 1 Affected 2 Down Message Manager - Release 10.5.7 - UA…" at bounding box center [598, 354] width 902 height 312
click at [790, 418] on link "Edit maintenance" at bounding box center [807, 410] width 85 height 21
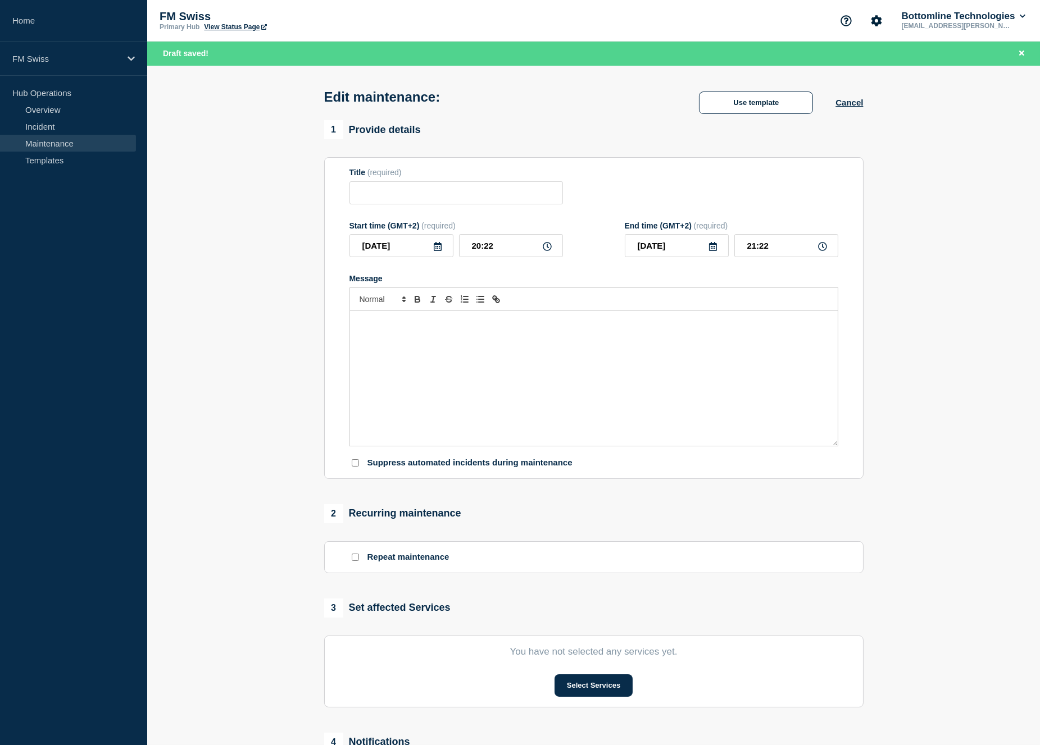
type input "Message Manager - Release 10.5.7 - UAT - 16/Sept/2025 - WT-586101"
type input "[DATE]"
type input "18:00"
type input "[DATE]"
type input "19:00"
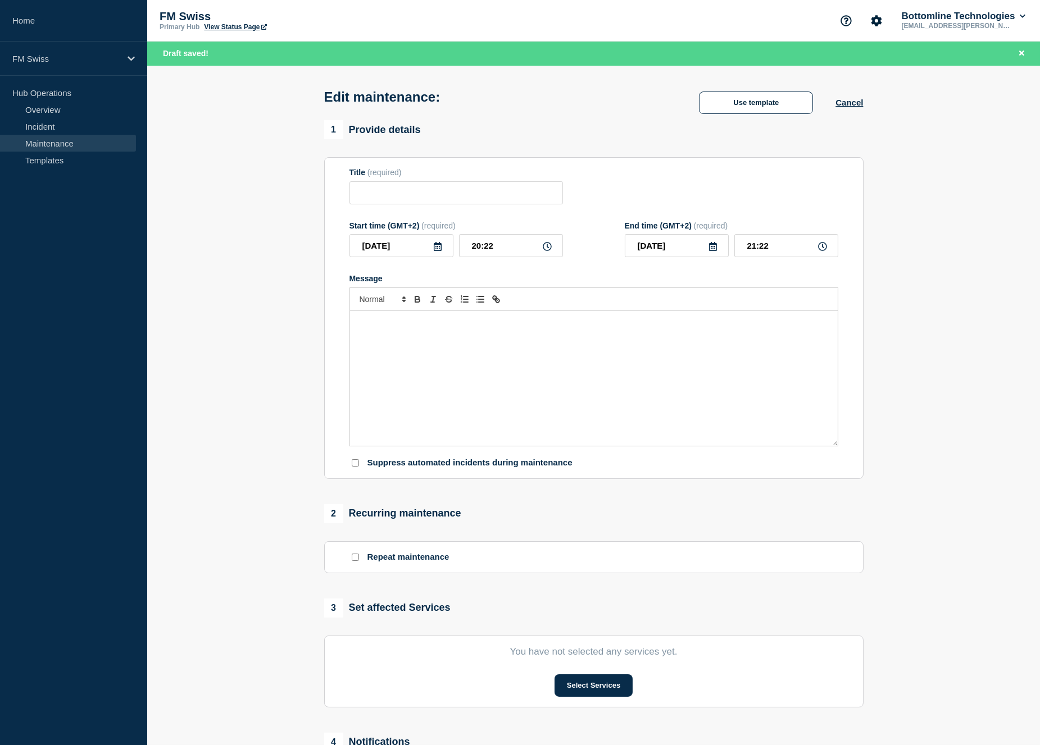
checkbox input "false"
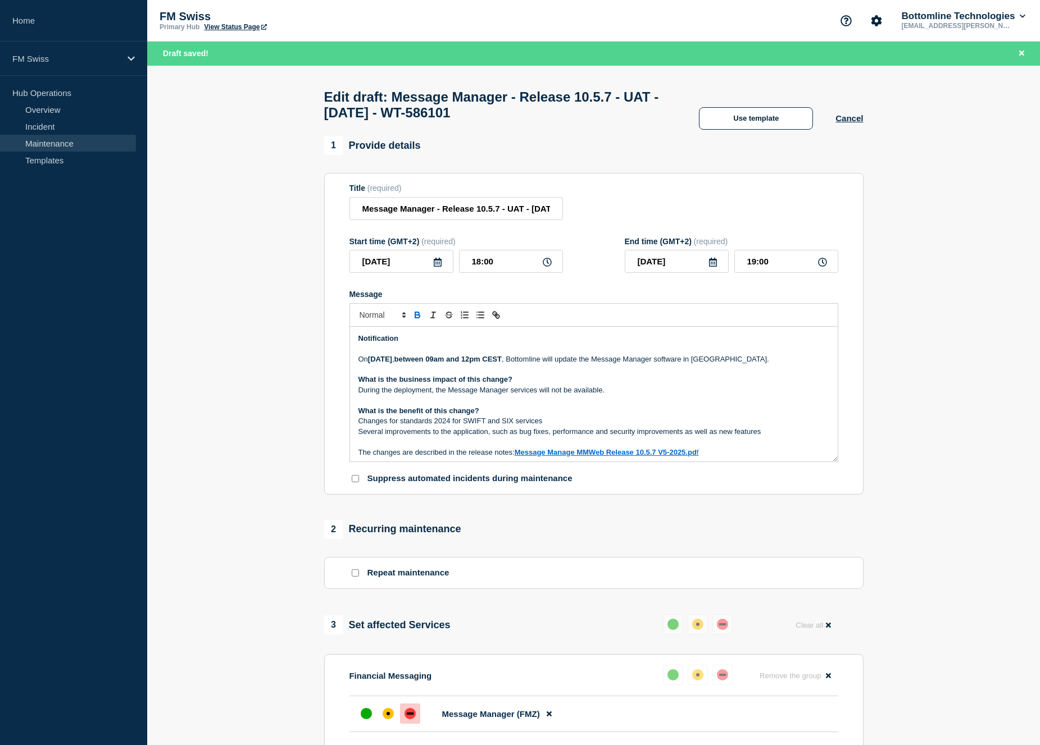
click at [548, 118] on h1 "Edit draft: Message Manager - Release 10.5.7 - UAT - 16/Sept/2025 - WT-586101" at bounding box center [500, 104] width 353 height 31
click at [498, 217] on input "Message Manager - Release 10.5.7 - UAT - 16/Sept/2025 - WT-586101" at bounding box center [455, 208] width 213 height 23
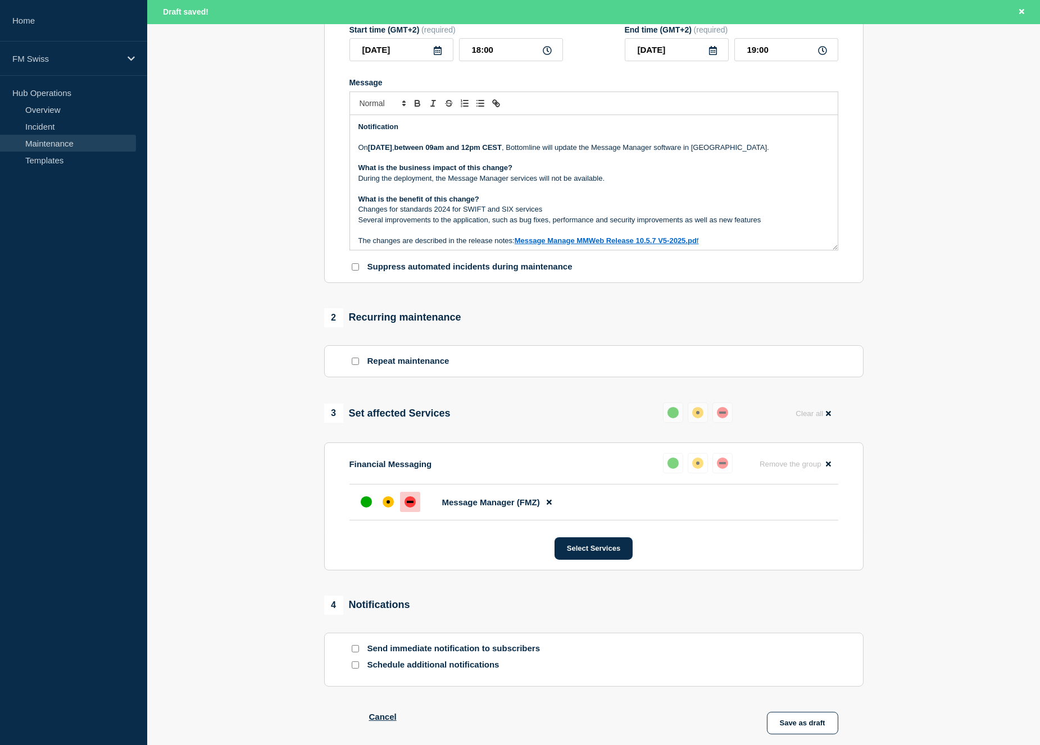
scroll to position [270, 0]
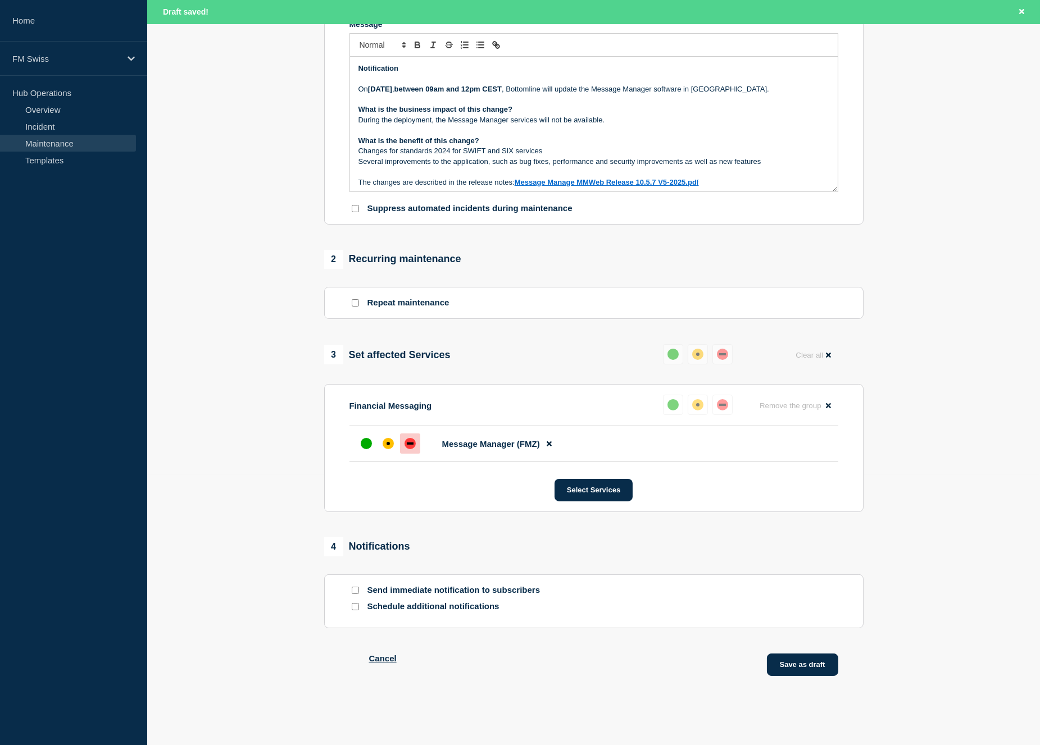
type input "Message Manager - Release 10.5.7 - UAT - 16/Sept/2025 - WT-58610"
click at [799, 667] on button "Save as draft" at bounding box center [802, 665] width 71 height 22
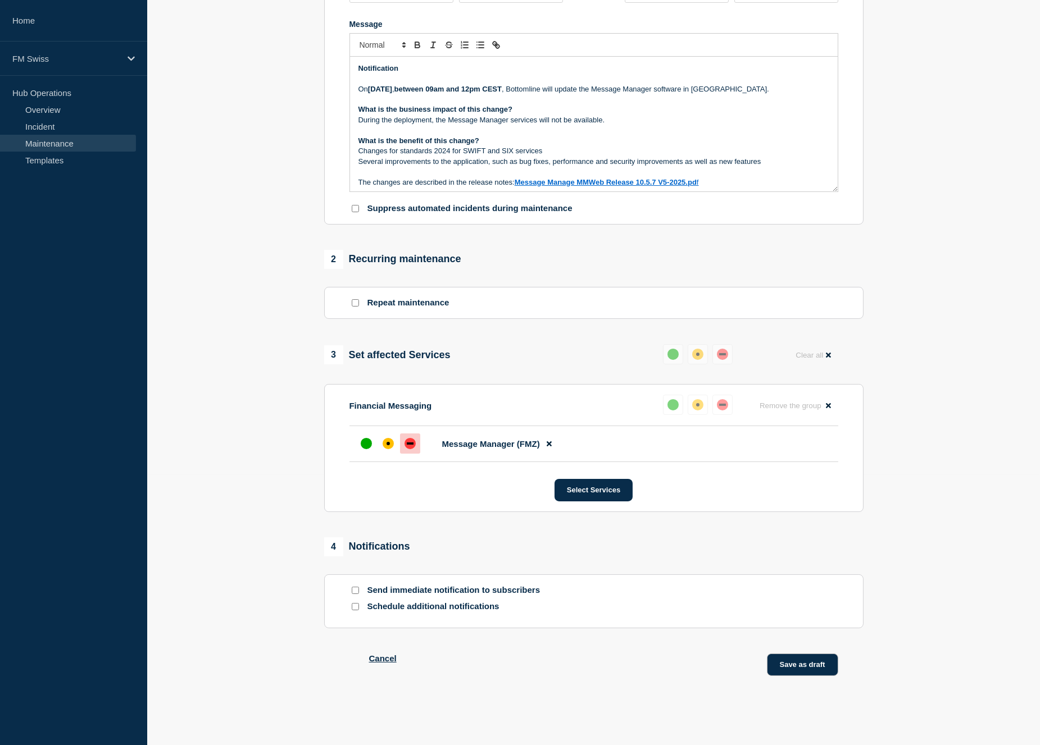
scroll to position [246, 0]
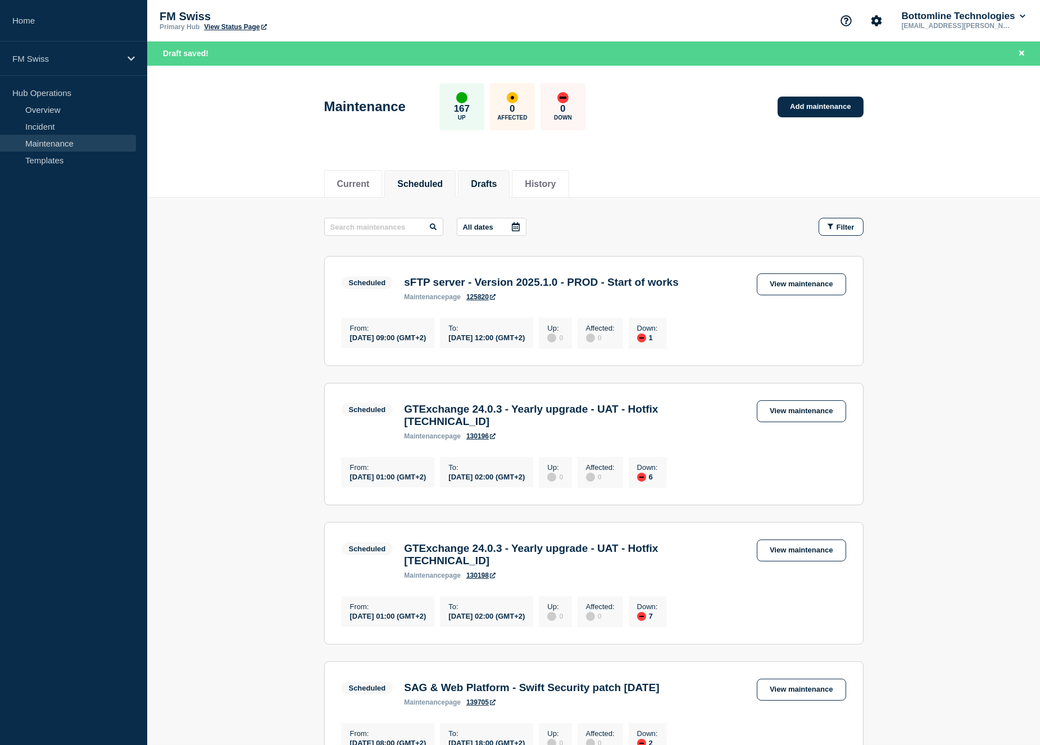
click at [497, 179] on button "Drafts" at bounding box center [484, 184] width 26 height 10
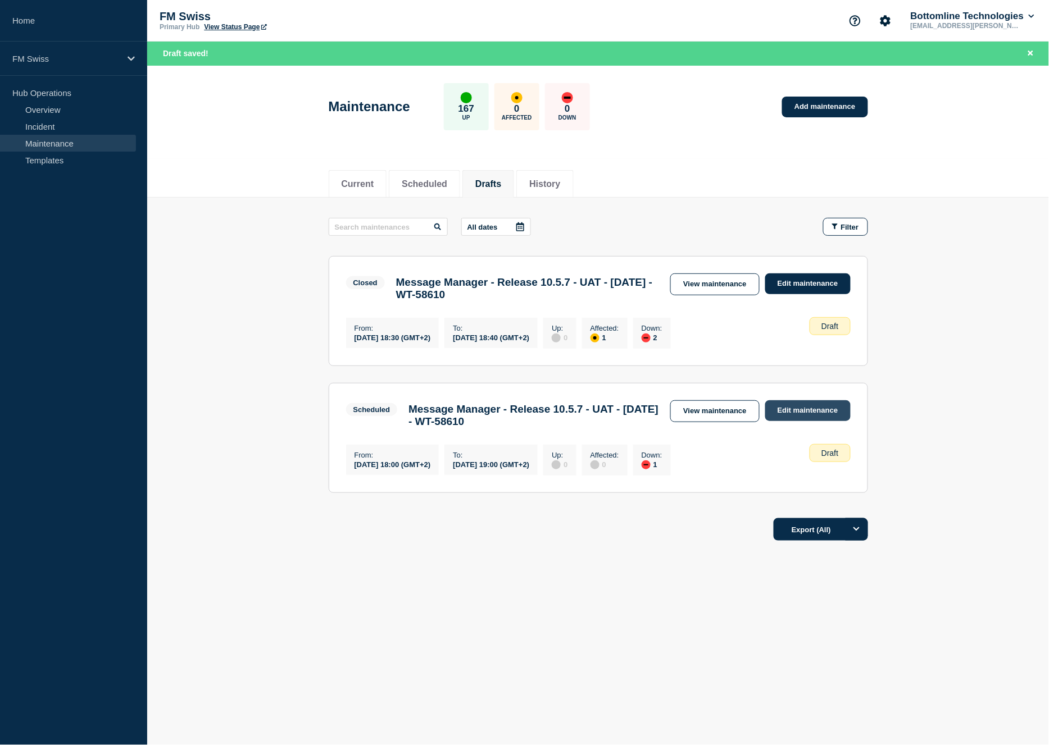
click at [774, 417] on link "Edit maintenance" at bounding box center [807, 410] width 85 height 21
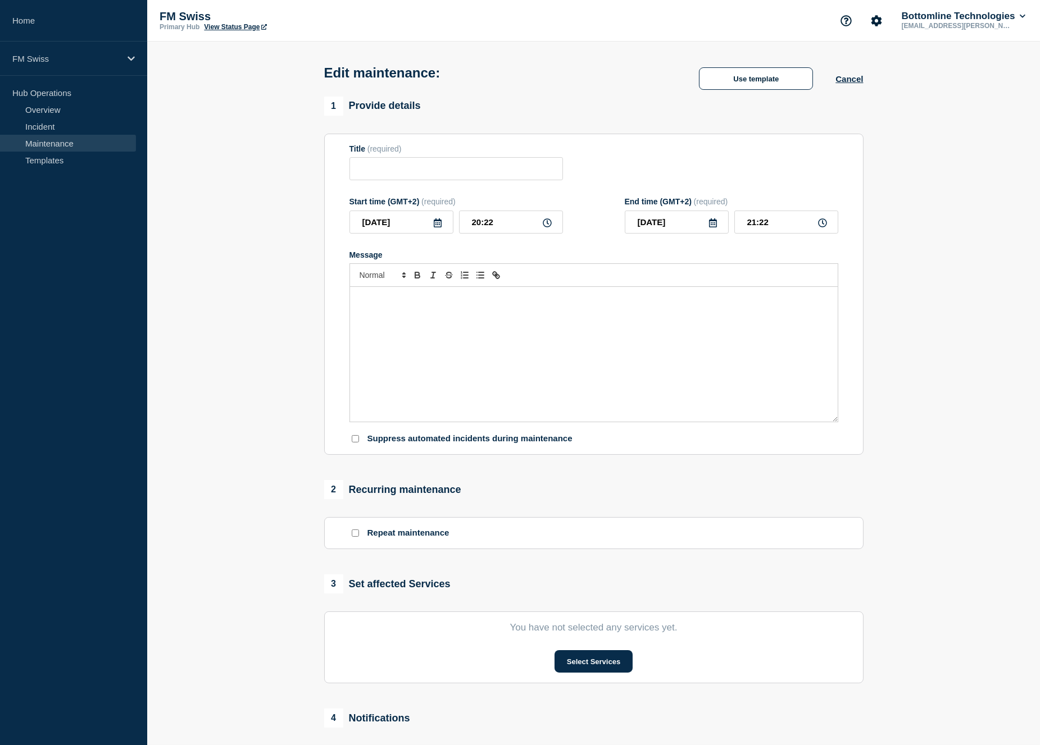
type input "Message Manager - Release 10.5.7 - UAT - 16/Sept/2025 - WT-58610"
type input "[DATE]"
type input "18:00"
type input "[DATE]"
type input "19:00"
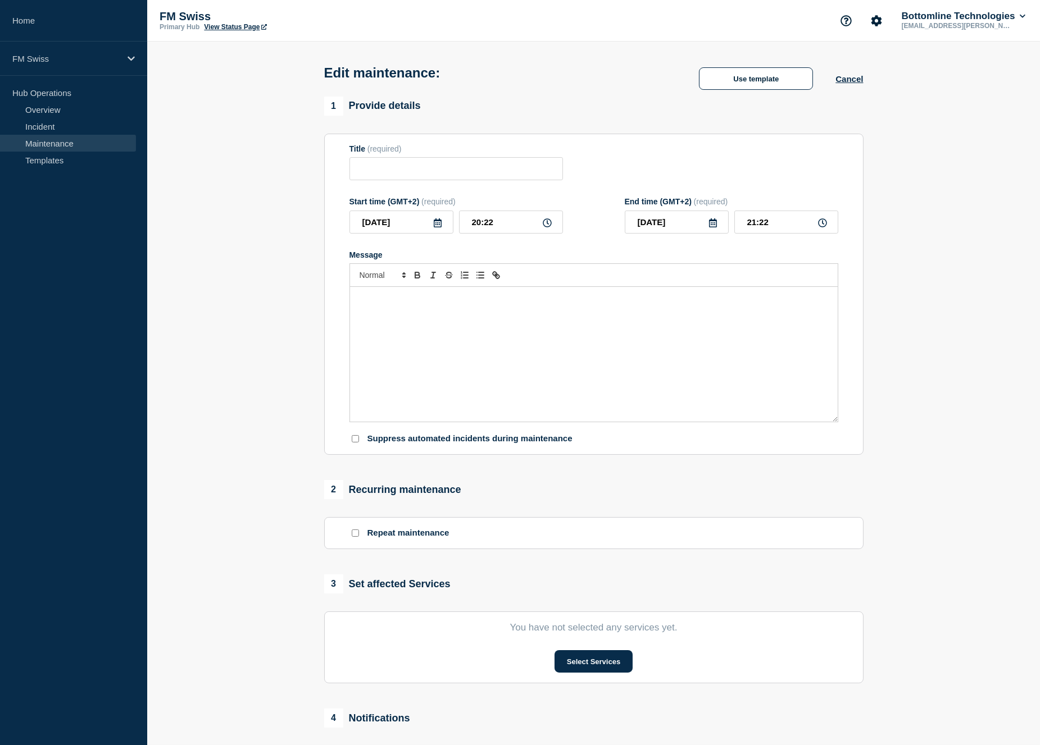
checkbox input "false"
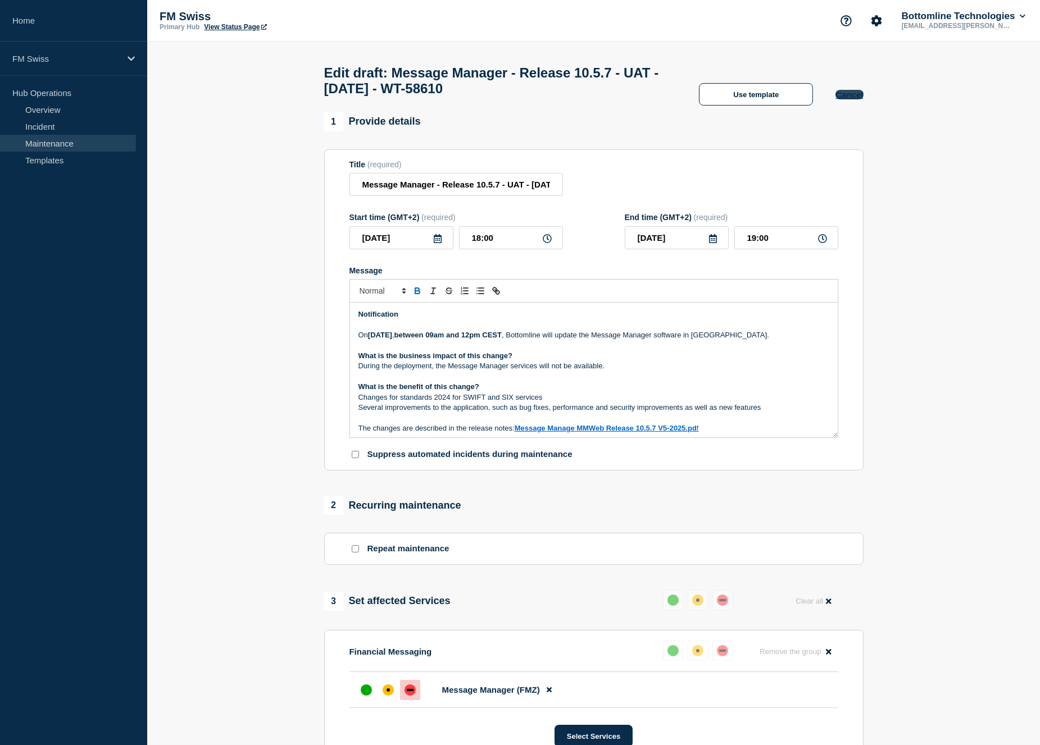
click at [850, 99] on button "Cancel" at bounding box center [849, 95] width 28 height 10
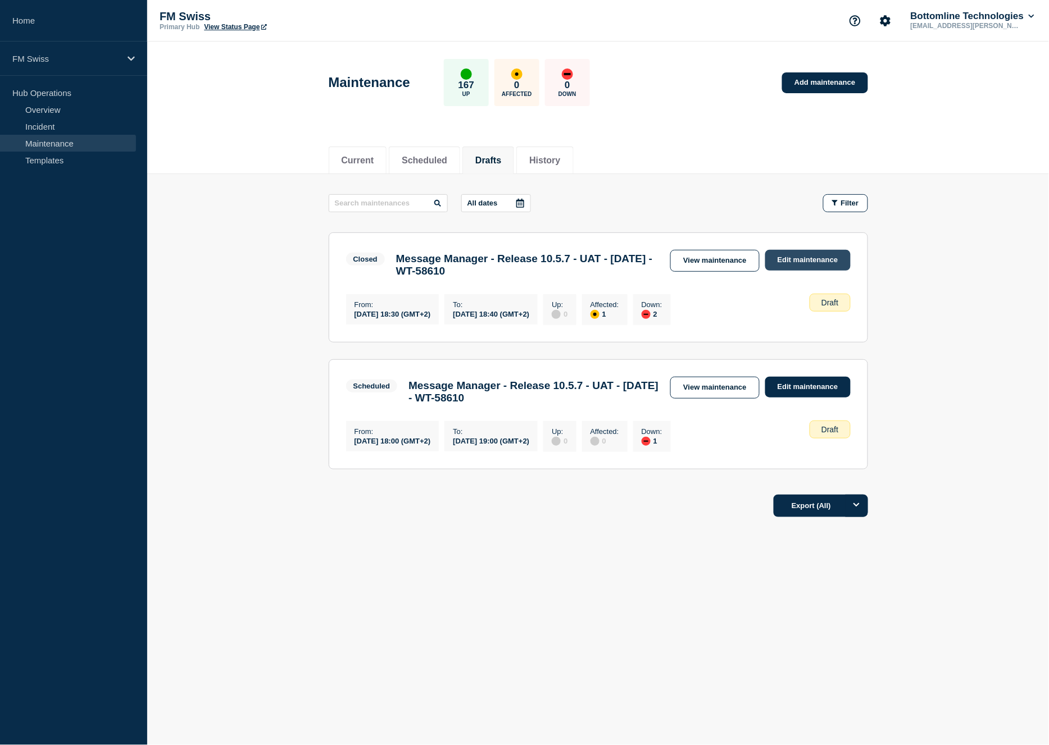
click at [823, 265] on link "Edit maintenance" at bounding box center [807, 260] width 85 height 21
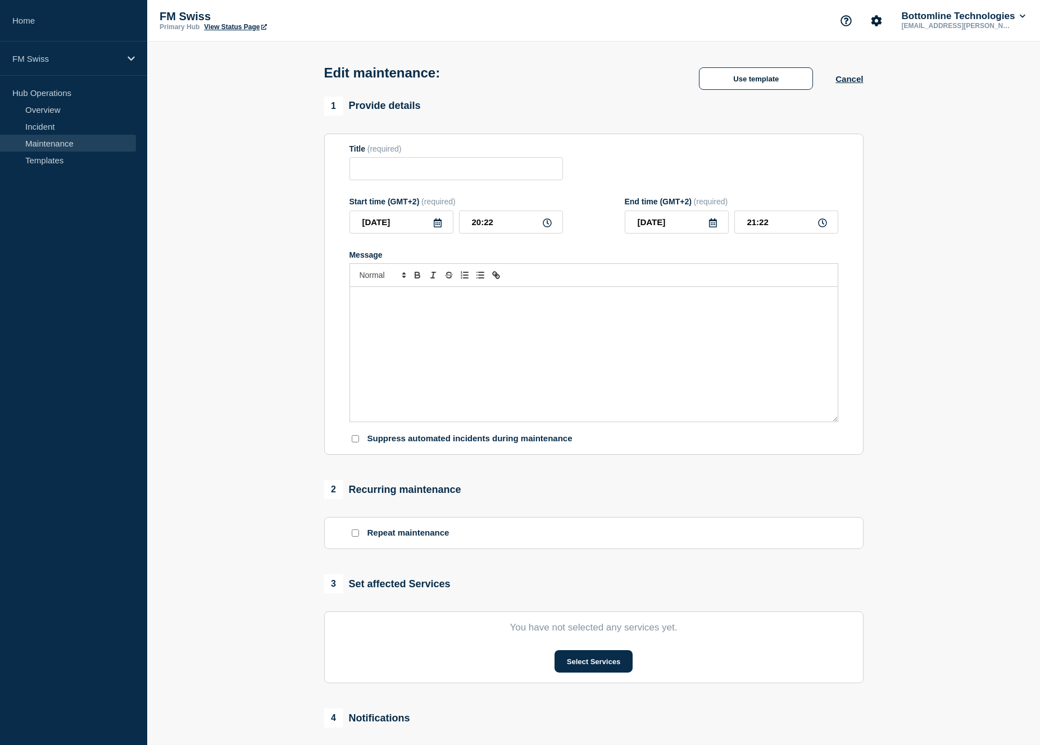
type input "Message Manager - Release 10.5.7 - UAT - 12/Sept/2025 - WT-58610"
type input "18:30"
type input "18:40"
checkbox input "false"
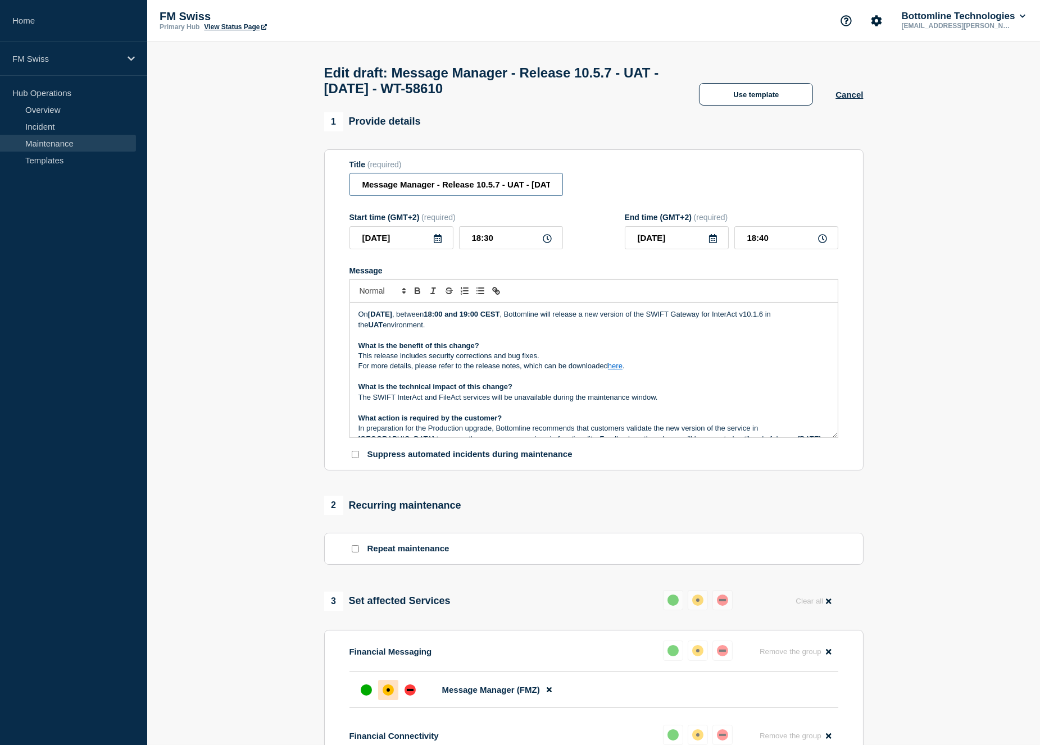
scroll to position [0, 81]
drag, startPoint x: 353, startPoint y: 193, endPoint x: 698, endPoint y: 206, distance: 345.7
click at [698, 206] on form "Title (required) Message Manager - Release 10.5.7 - UAT - 12/Sept/2025 - WT-586…" at bounding box center [593, 310] width 489 height 301
paste input "SWIFT Gateway Upgrade - WT-59071UAT - 12/SEP/2025 - WT-"
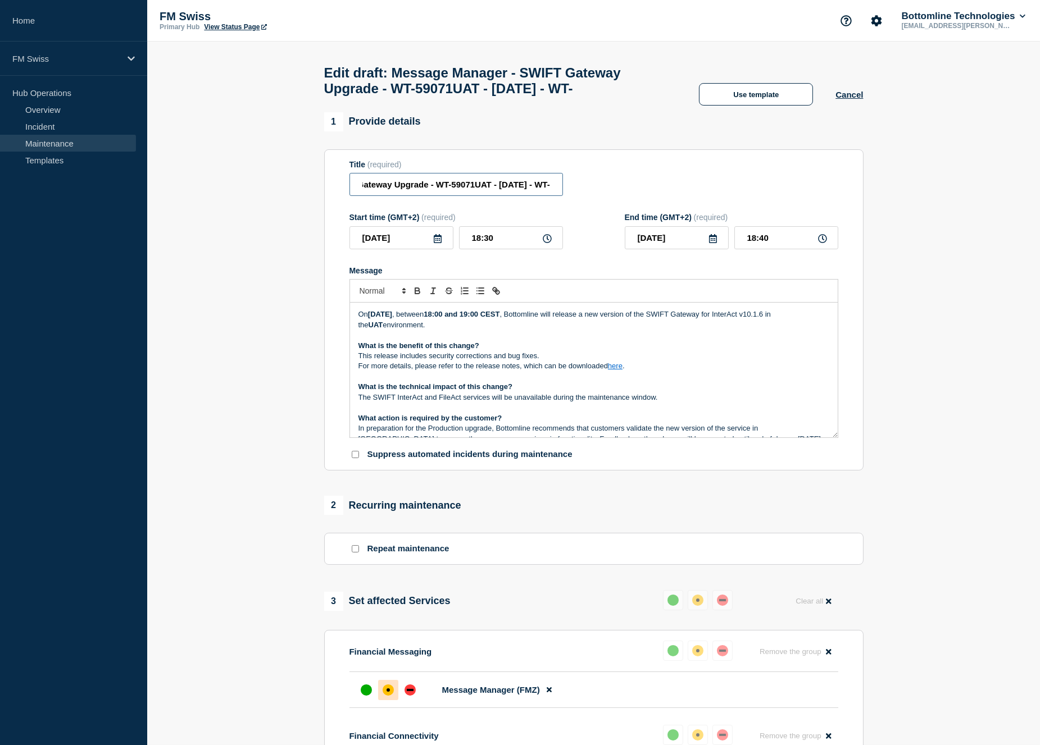
drag, startPoint x: 411, startPoint y: 188, endPoint x: 450, endPoint y: 193, distance: 39.1
click at [450, 193] on input "Message Manager - SWIFT Gateway Upgrade - WT-59071UAT - 12/SEP/2025 - WT-" at bounding box center [455, 184] width 213 height 23
paste input "59071"
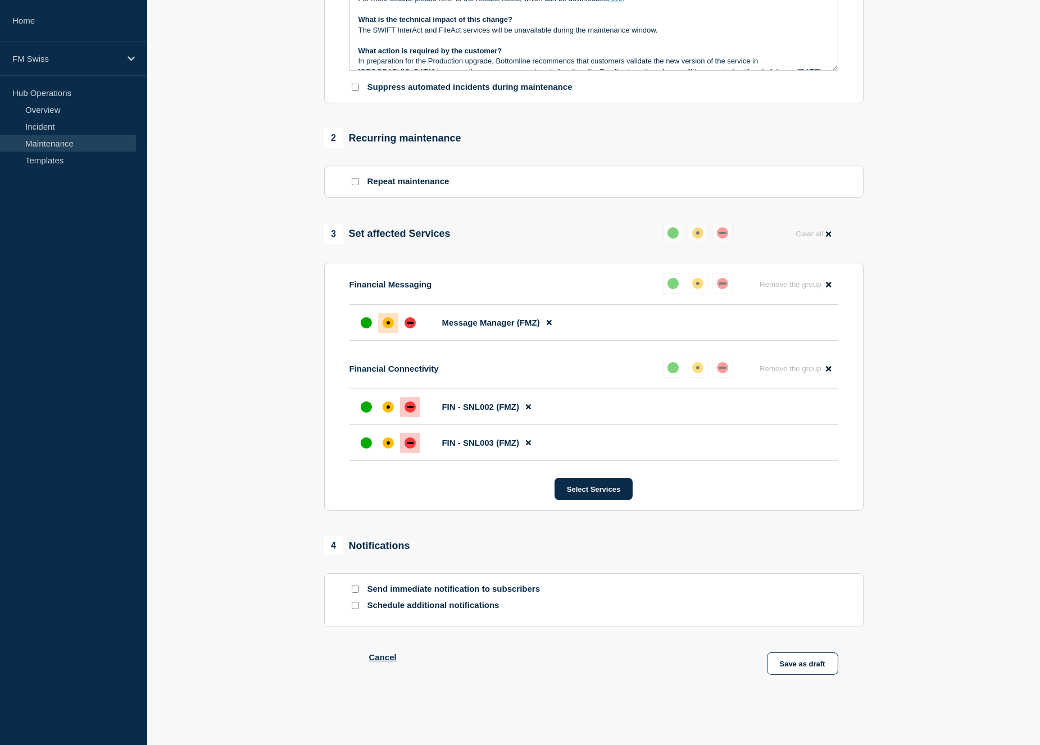
scroll to position [374, 0]
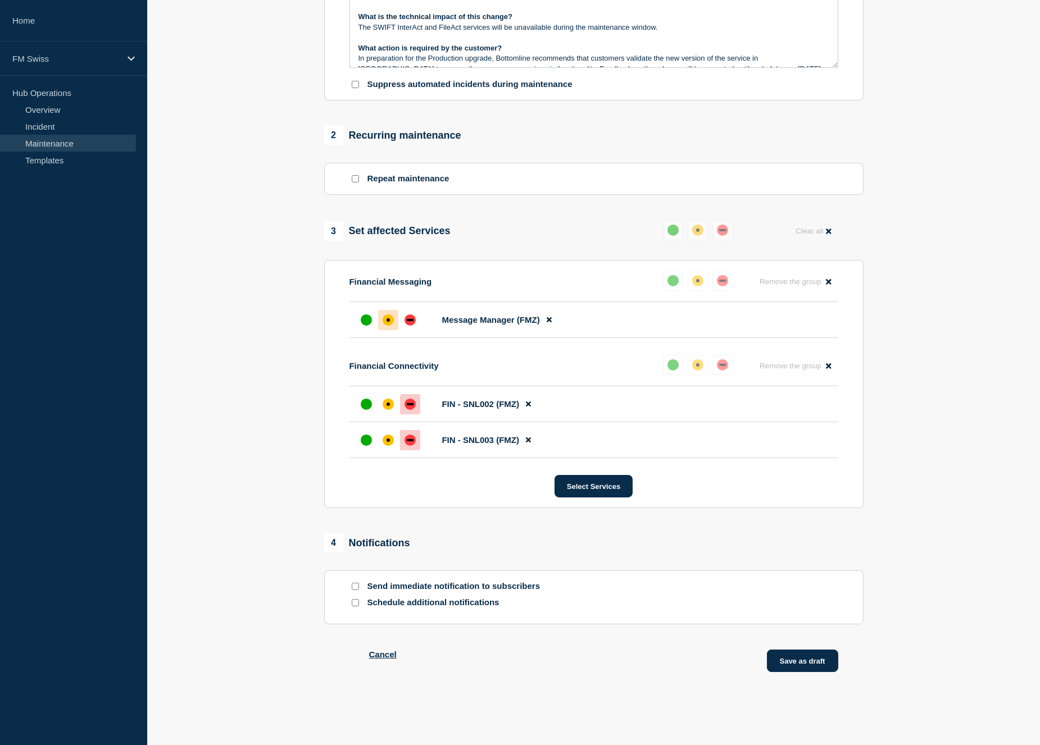
type input "Message Manager - SWIFT Gateway Upgrade - UAT - 12/SEP/2025 - WT-59071"
click at [796, 668] on button "Save as draft" at bounding box center [802, 661] width 71 height 22
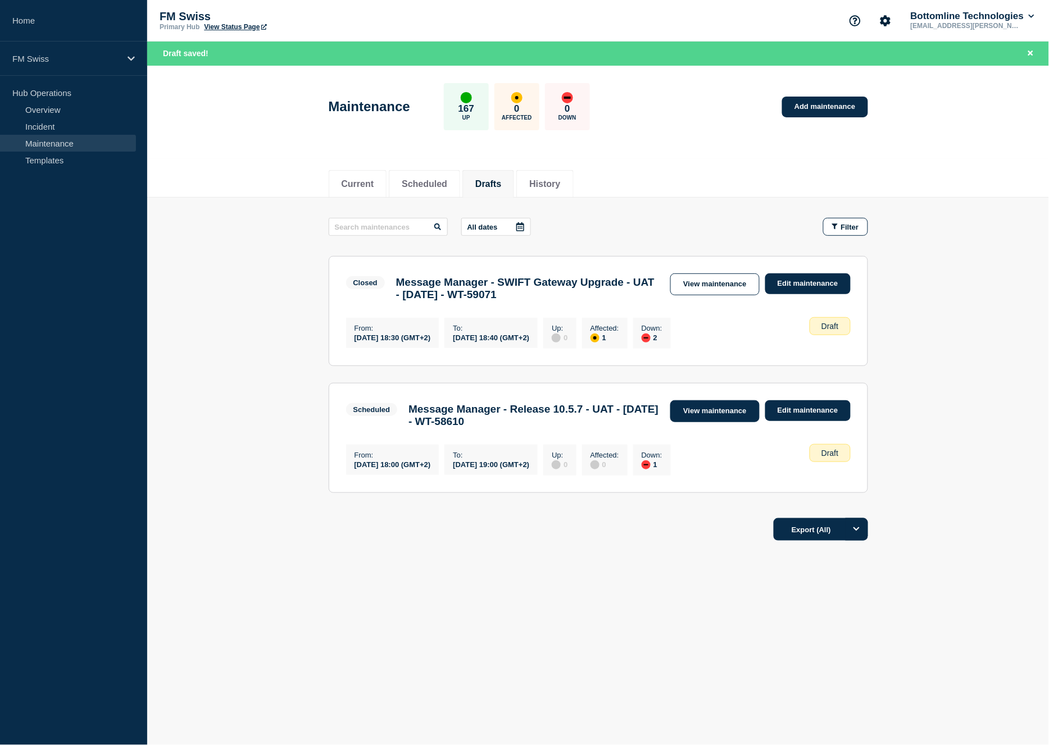
click at [721, 416] on link "View maintenance" at bounding box center [714, 411] width 89 height 22
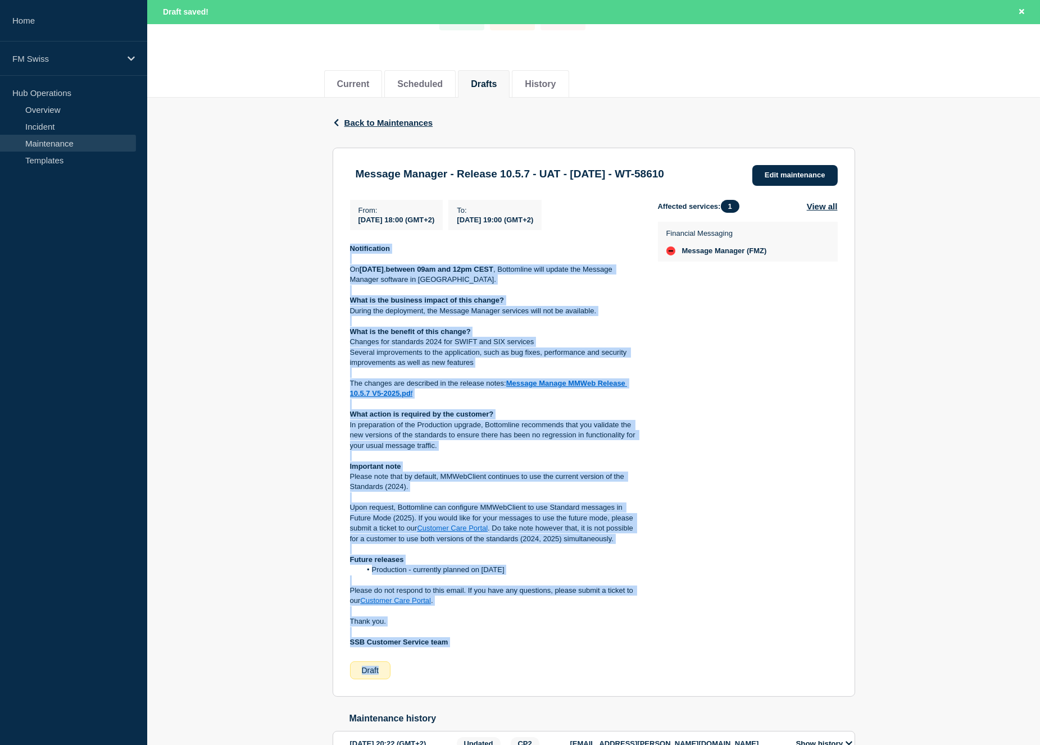
scroll to position [104, 0]
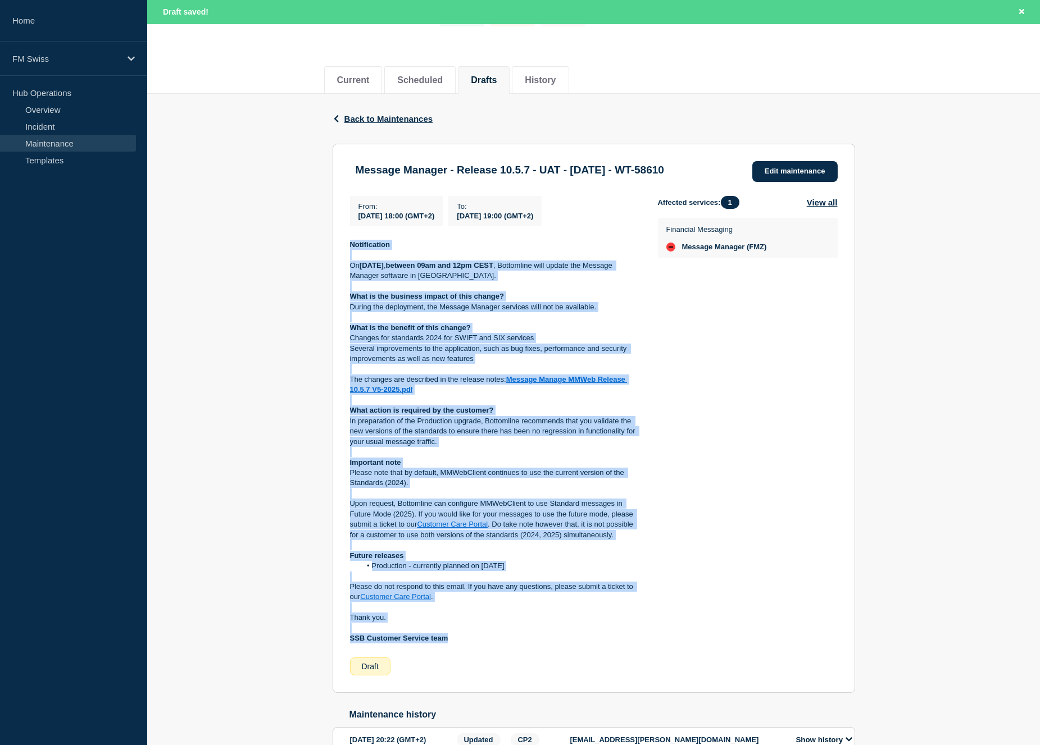
drag, startPoint x: 351, startPoint y: 361, endPoint x: 462, endPoint y: 656, distance: 315.2
click at [462, 644] on div "Notification On Tuesday 18th September , between 09am and 12pm CEST , Bottomlin…" at bounding box center [495, 442] width 290 height 404
copy div "Notification On Tuesday 18th September , between 09am and 12pm CEST , Bottomlin…"
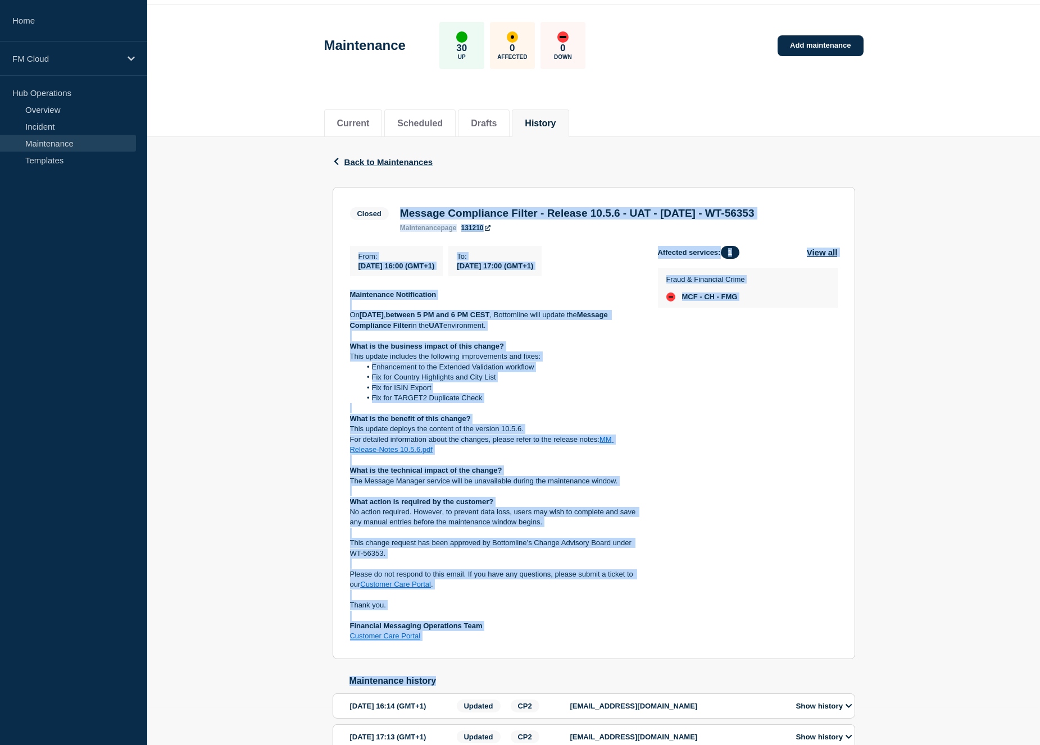
scroll to position [62, 0]
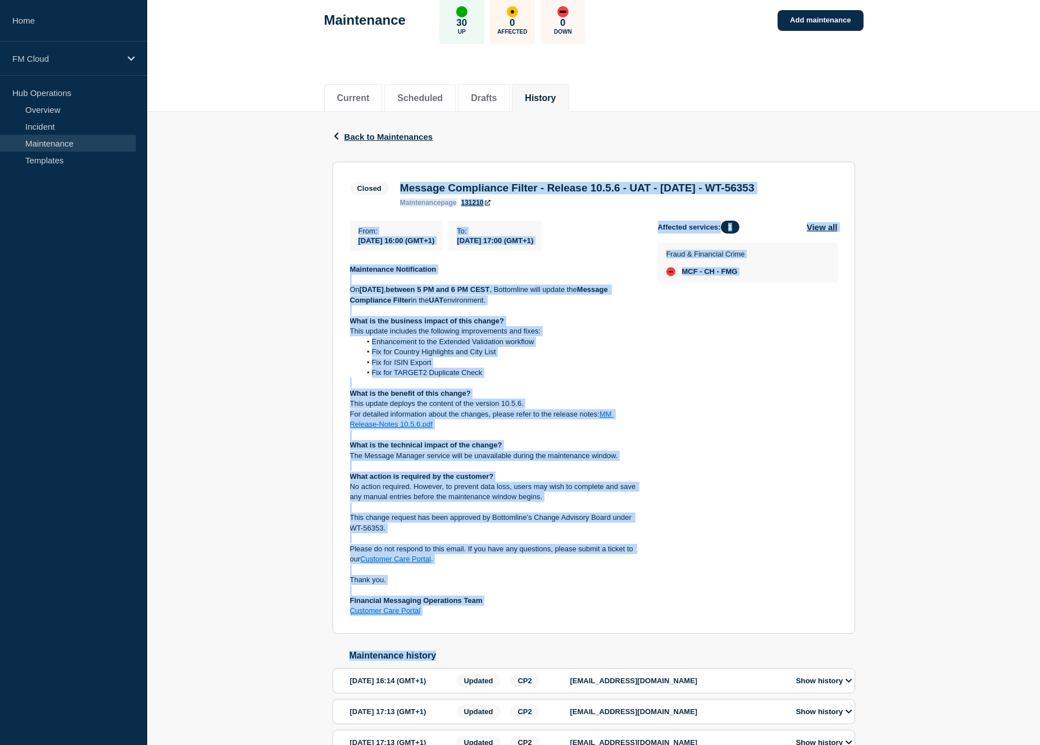
drag, startPoint x: 400, startPoint y: 250, endPoint x: 536, endPoint y: 208, distance: 142.8
click at [536, 194] on h3 "Message Compliance Filter - Release 10.5.6 - UAT - [DATE] - WT-56353" at bounding box center [577, 188] width 354 height 12
copy h3 "Message Compliance Filter - Release 10.5.6 - UAT - [DATE] - WT-56353"
click at [832, 21] on link "Add maintenance" at bounding box center [819, 20] width 85 height 21
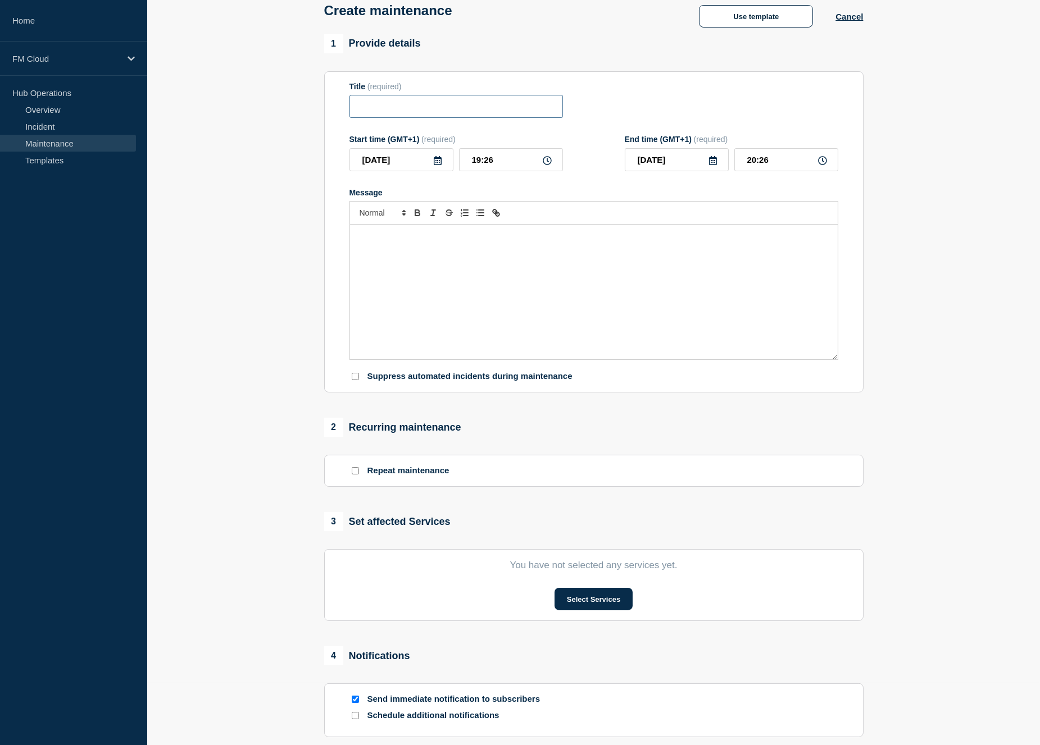
click at [402, 110] on input "Title" at bounding box center [455, 106] width 213 height 23
paste input "Message Compliance Filter - Release 10.5.6 - UAT - [DATE] - WT-56353"
click at [529, 107] on input "Message Compliance Filter - Release 10.5.6 - UAT - [DATE] - WT-56353" at bounding box center [455, 106] width 213 height 23
paste input "WT-58611"
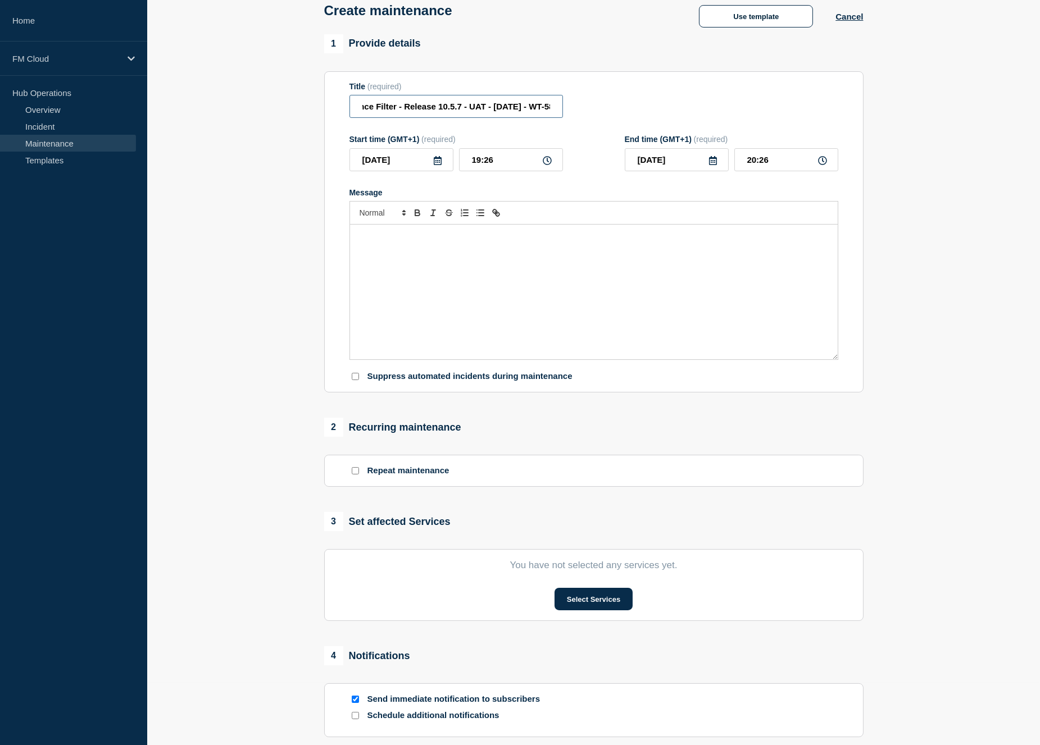
scroll to position [0, 112]
click at [459, 109] on input "Message Compliance Filter - Release 10.5.7 - UAT - [DATE] - WT-58611" at bounding box center [455, 106] width 213 height 23
type input "Message Compliance Filter - Release 10.5.7 - UAT - [DATE] - WT-58611"
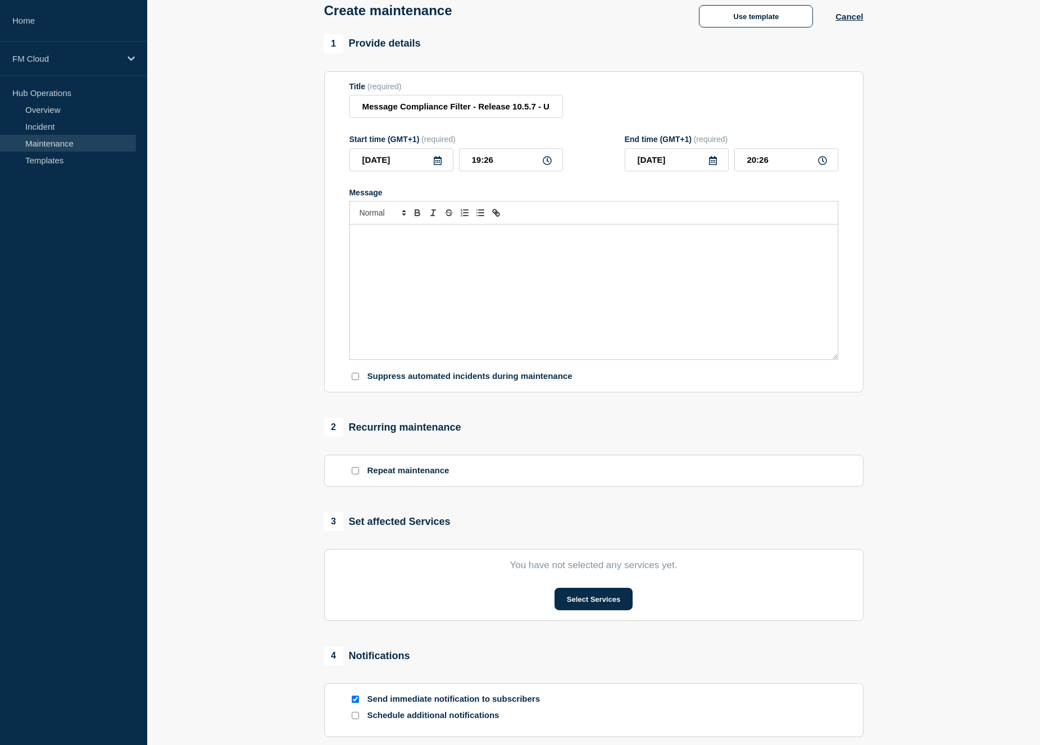
click at [439, 165] on icon at bounding box center [438, 160] width 8 height 9
click at [442, 264] on div "18" at bounding box center [439, 266] width 16 height 16
type input "[DATE]"
click at [476, 293] on div "Message" at bounding box center [594, 292] width 488 height 135
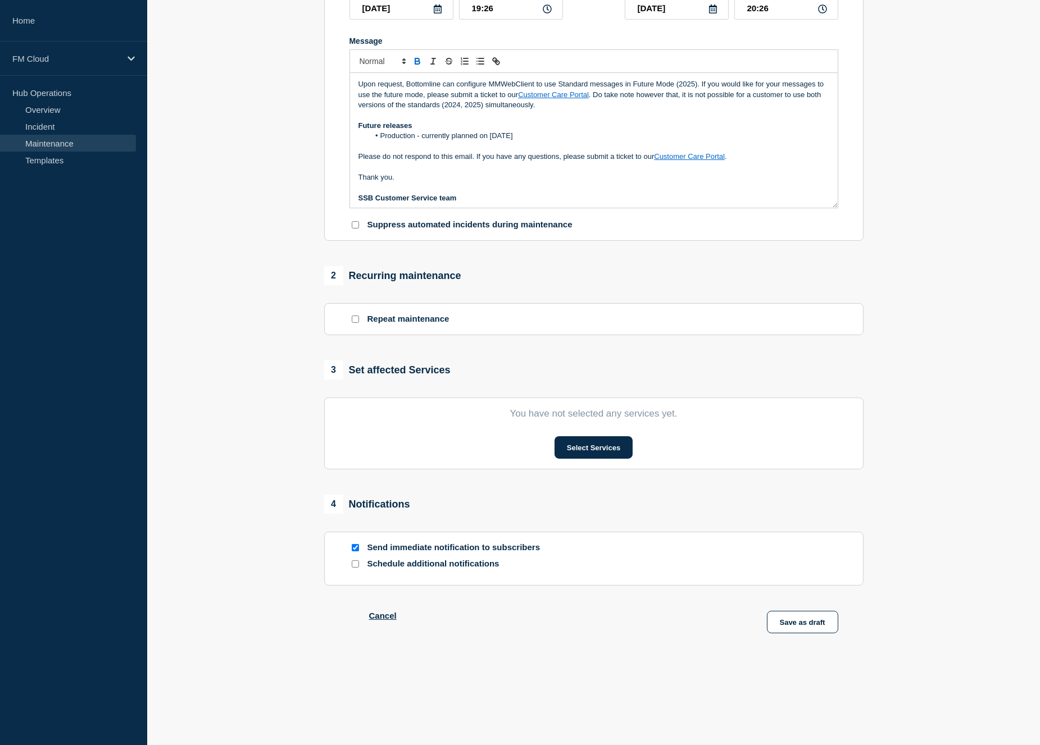
scroll to position [210, 0]
click at [488, 173] on p "Thank you." at bounding box center [593, 175] width 471 height 10
click at [596, 453] on button "Select Services" at bounding box center [593, 447] width 78 height 22
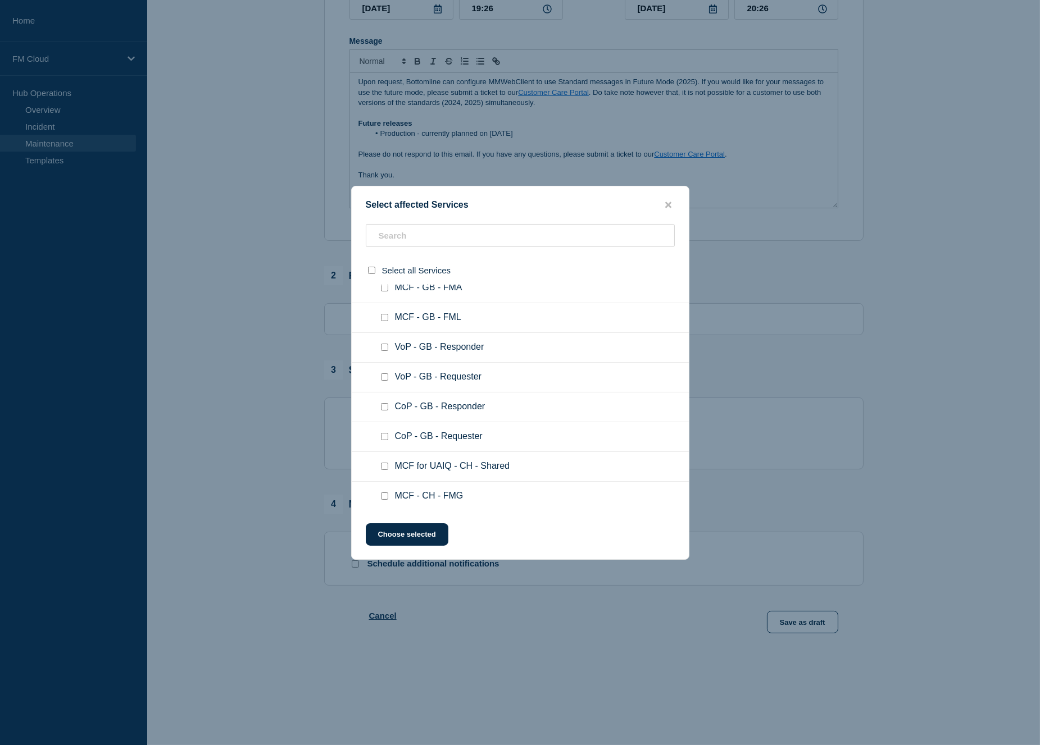
scroll to position [83, 0]
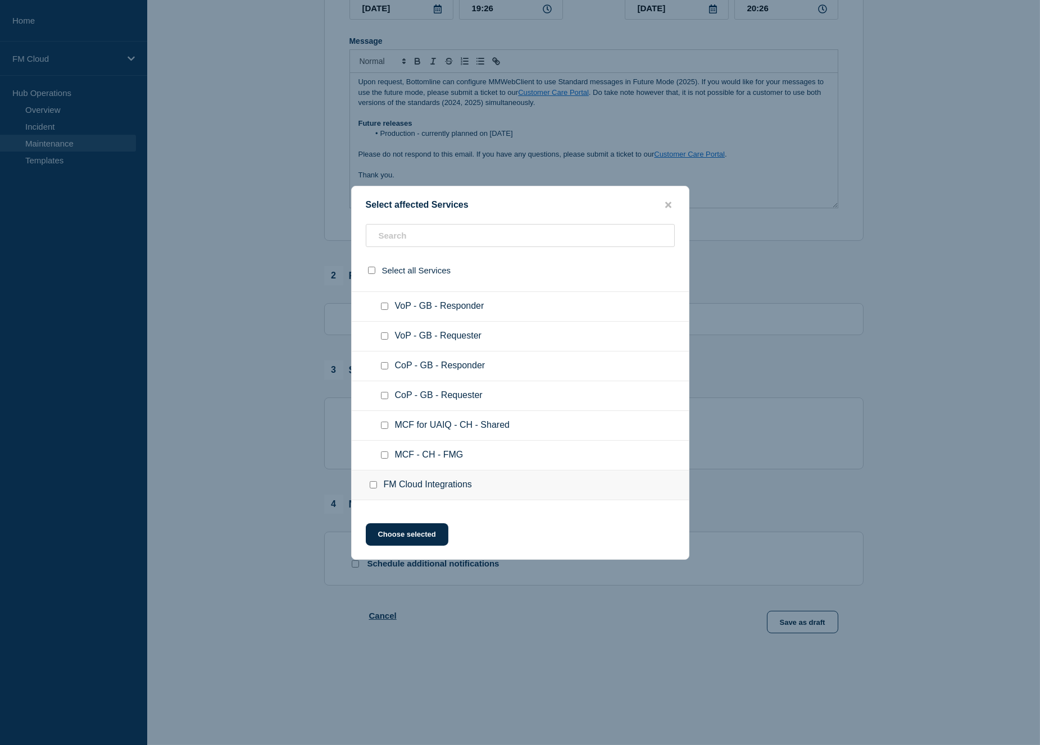
click at [383, 452] on input "MCF - CH - FMG checkbox" at bounding box center [384, 455] width 7 height 7
checkbox input "true"
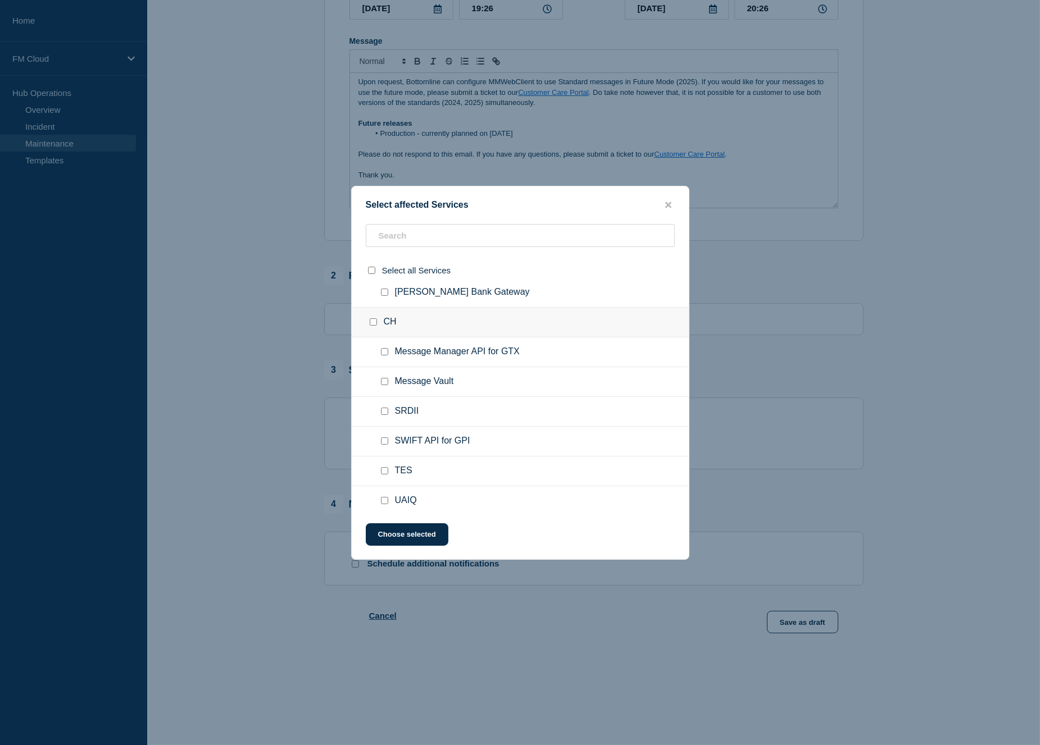
scroll to position [312, 0]
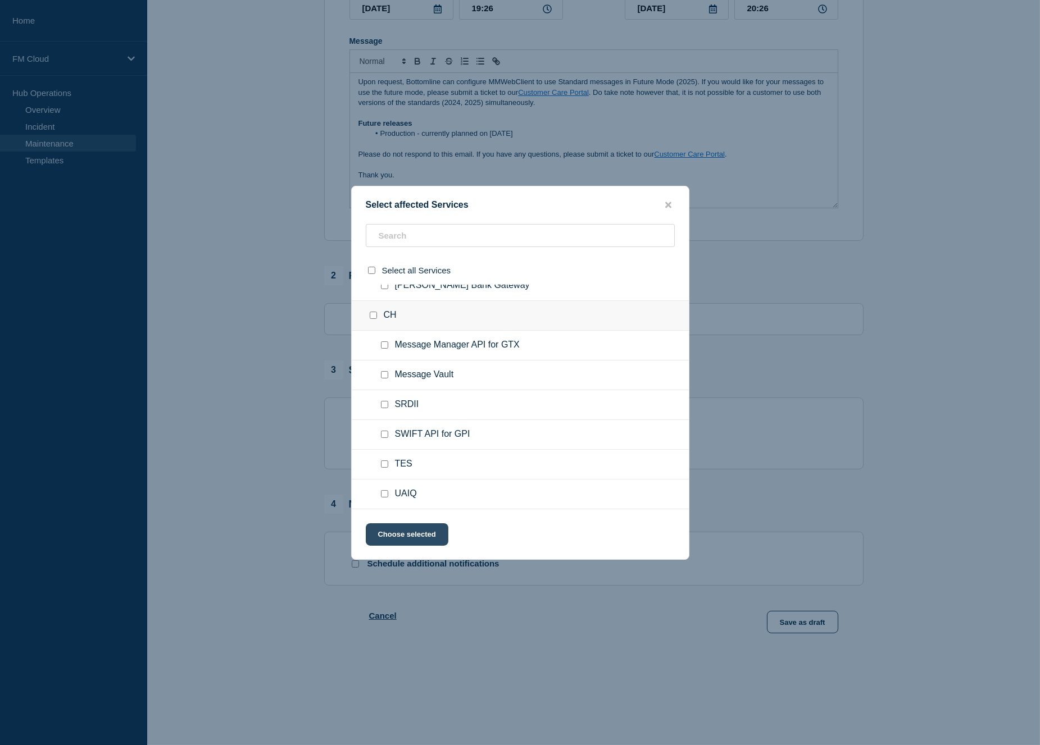
click at [400, 536] on button "Choose selected" at bounding box center [407, 535] width 83 height 22
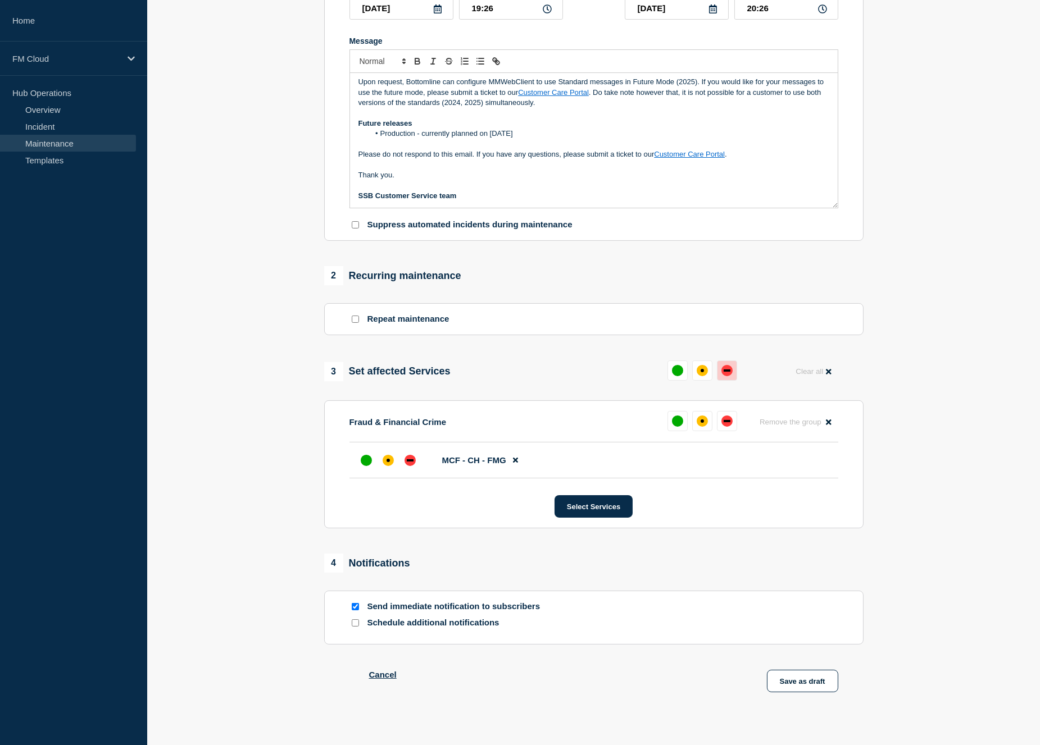
click at [725, 372] on div "down" at bounding box center [726, 371] width 7 height 2
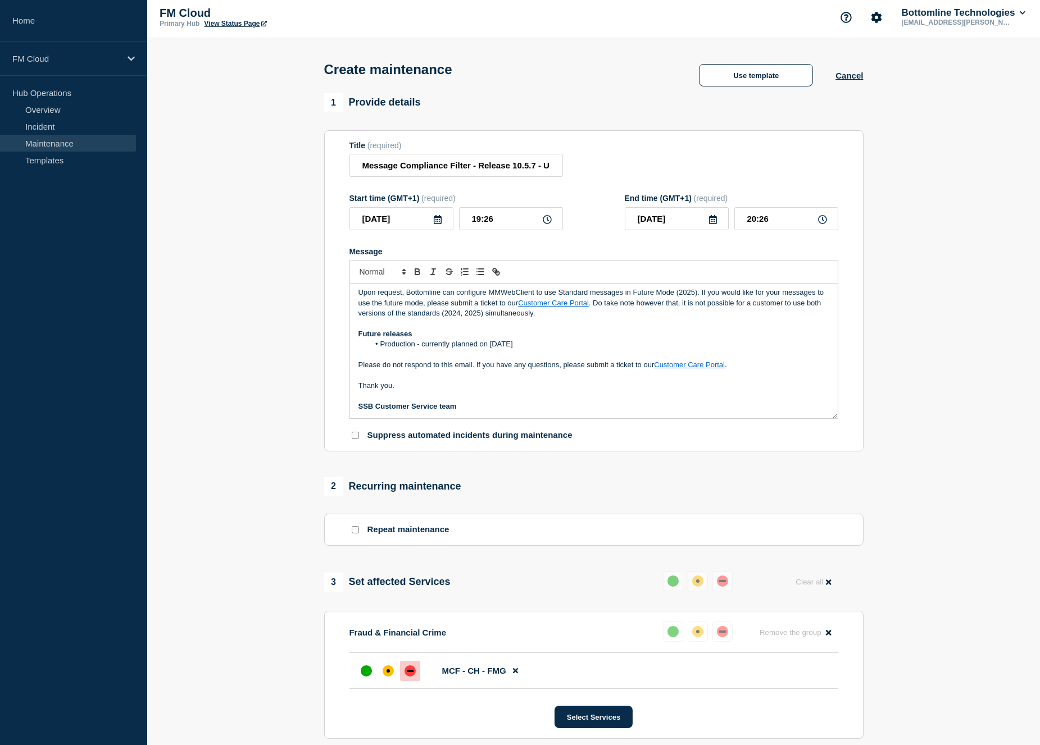
scroll to position [0, 0]
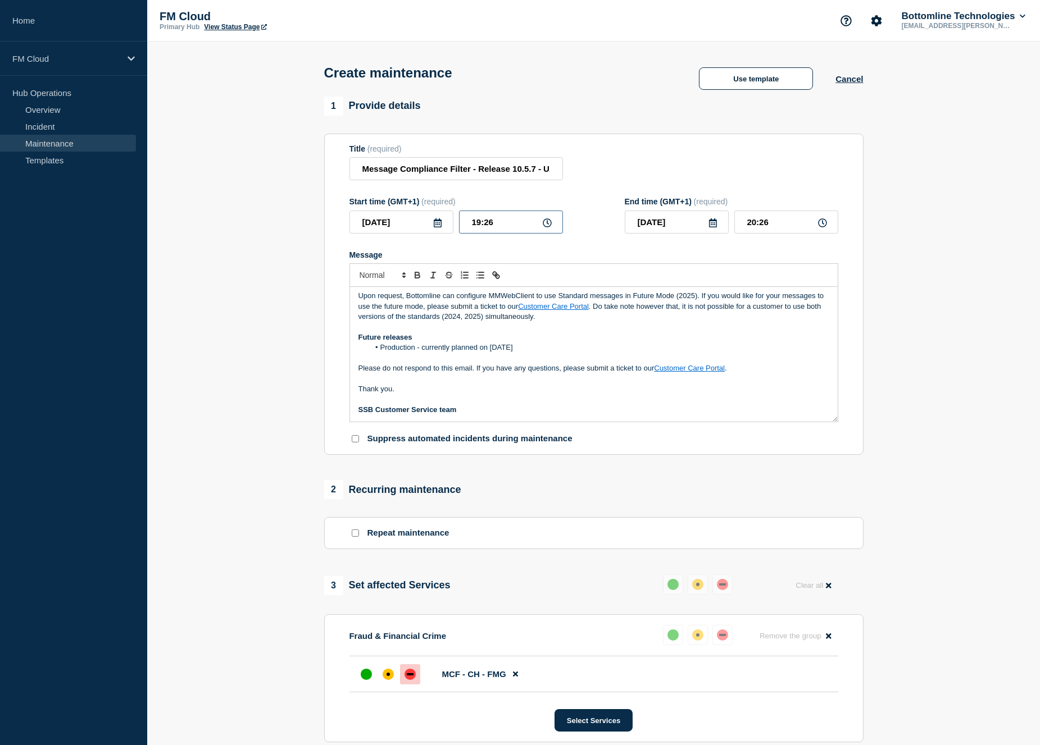
drag, startPoint x: 486, startPoint y: 226, endPoint x: 500, endPoint y: 226, distance: 14.1
click at [500, 226] on input "19:26" at bounding box center [511, 222] width 104 height 23
type input "18:00"
type input "19:00"
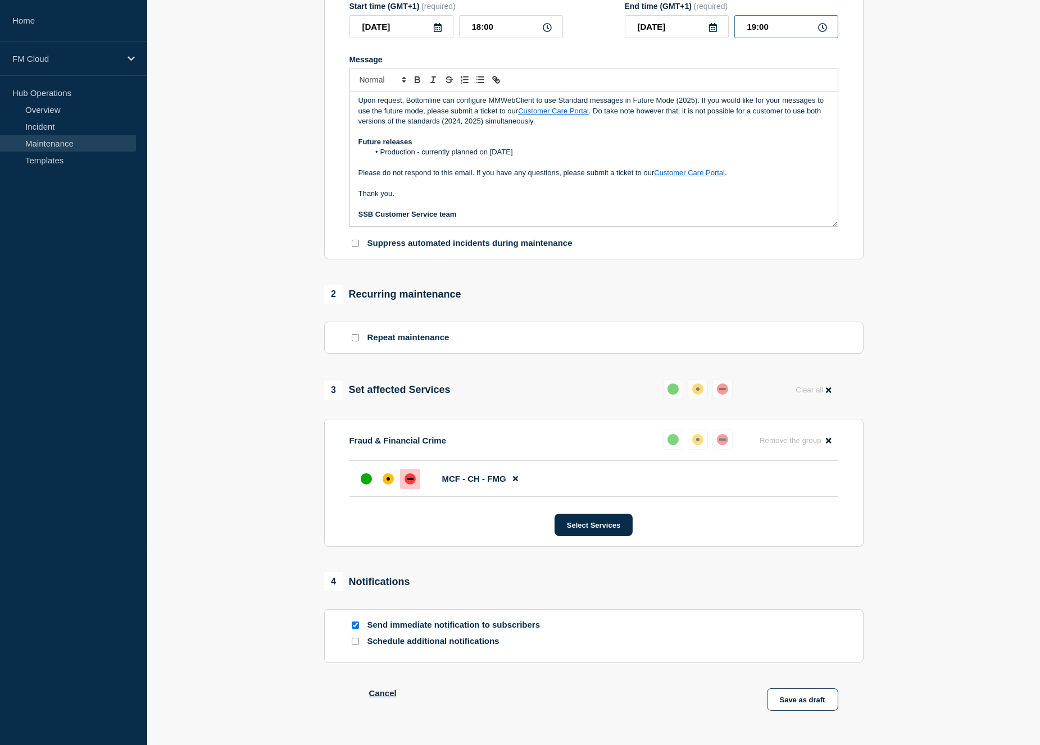
scroll to position [229, 0]
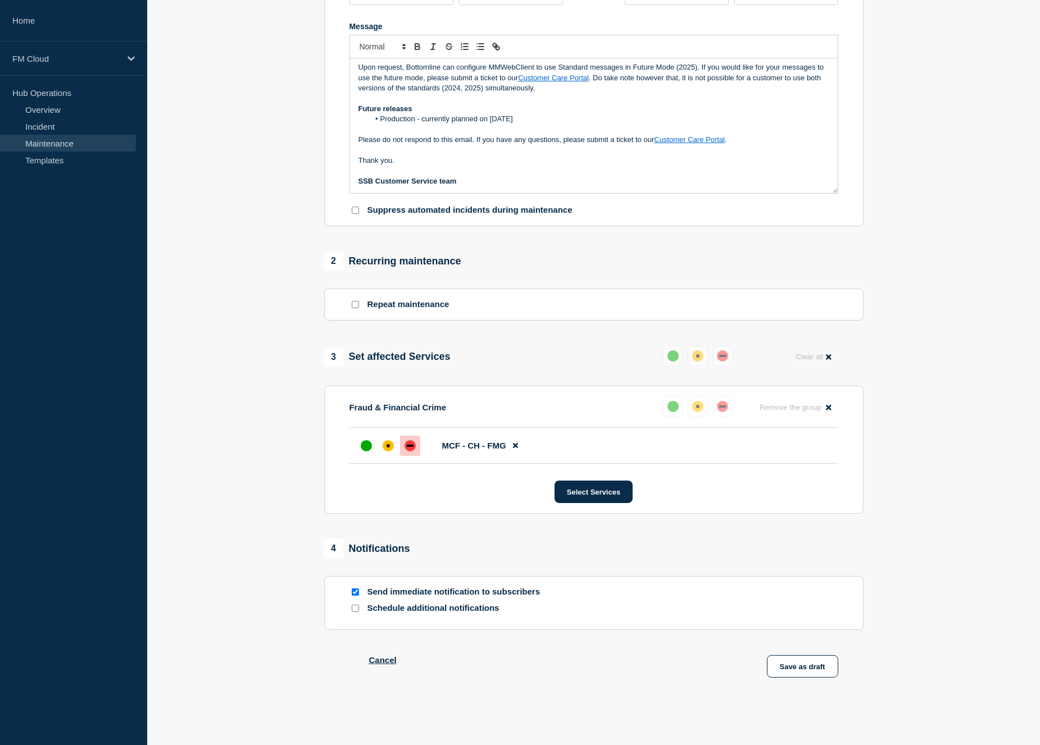
click at [357, 596] on input "Send immediate notification to subscribers" at bounding box center [355, 592] width 7 height 7
checkbox input "false"
click at [789, 668] on button "Save as draft" at bounding box center [802, 667] width 71 height 22
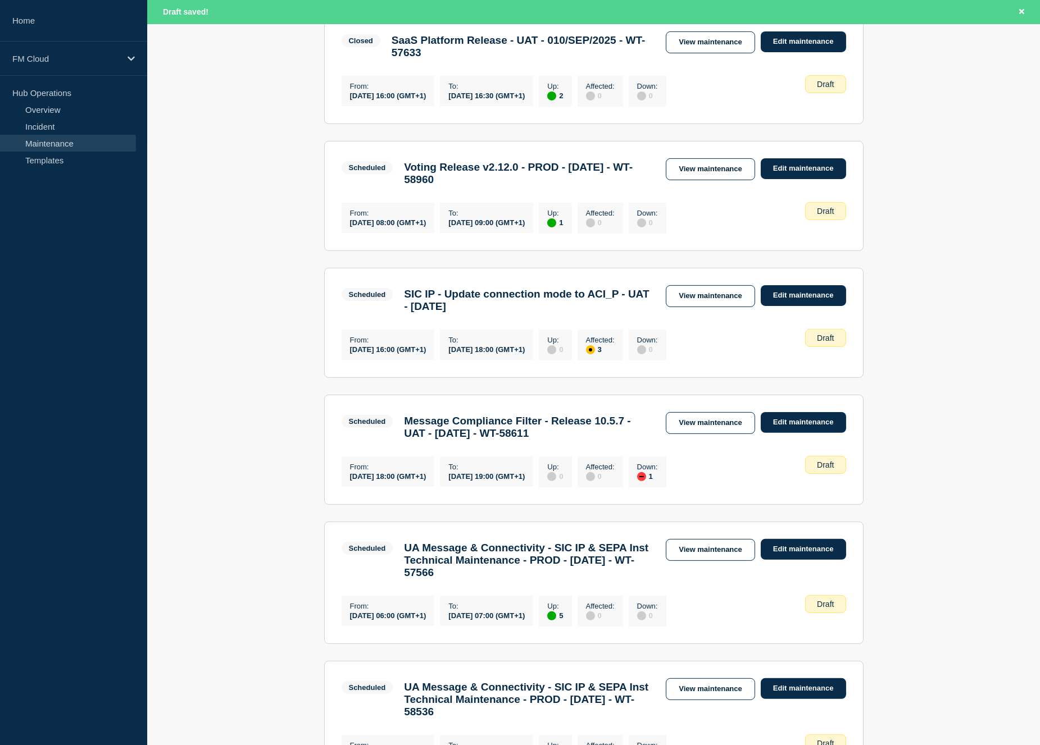
scroll to position [749, 0]
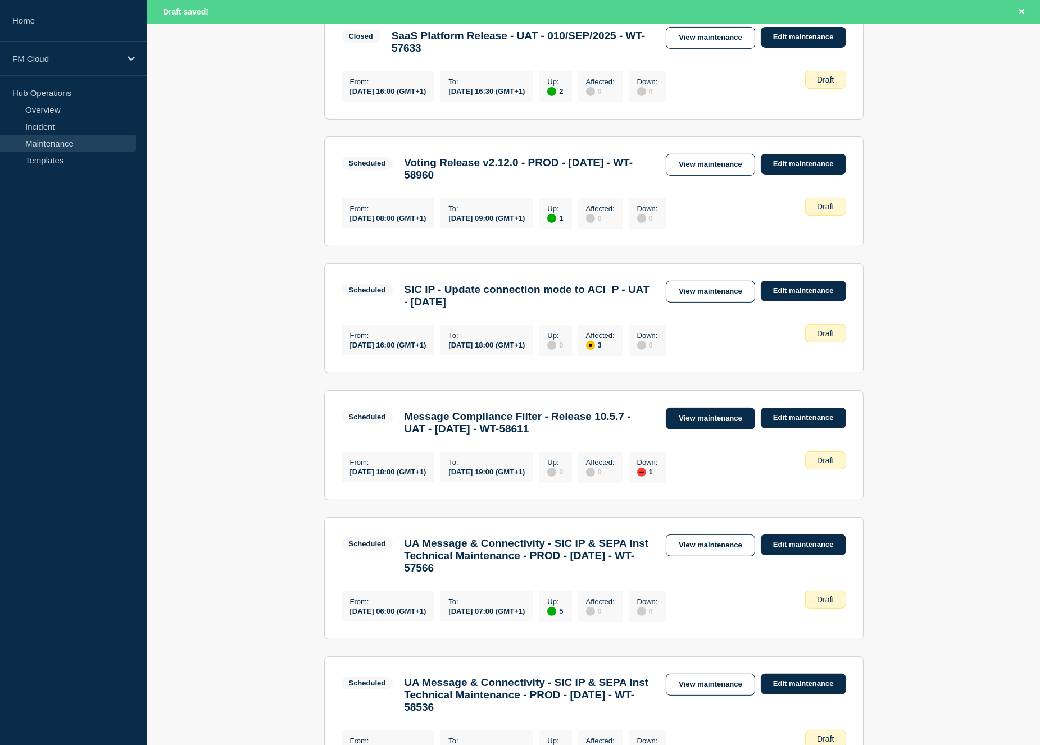
click at [729, 430] on link "View maintenance" at bounding box center [710, 419] width 89 height 22
